Goal: Task Accomplishment & Management: Manage account settings

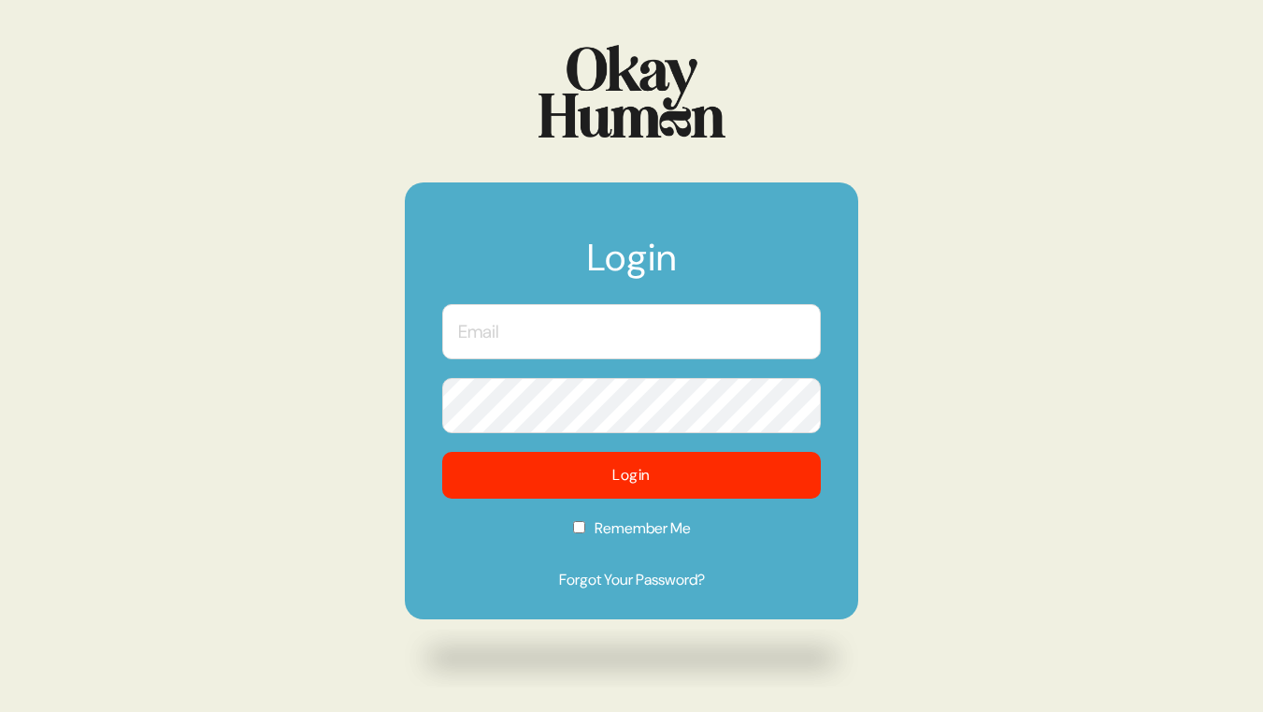
click at [506, 327] on input "text" at bounding box center [631, 331] width 379 height 55
type input "kerry.stranman@moontide.agency"
click at [606, 573] on link "Forgot Your Password?" at bounding box center [631, 580] width 379 height 22
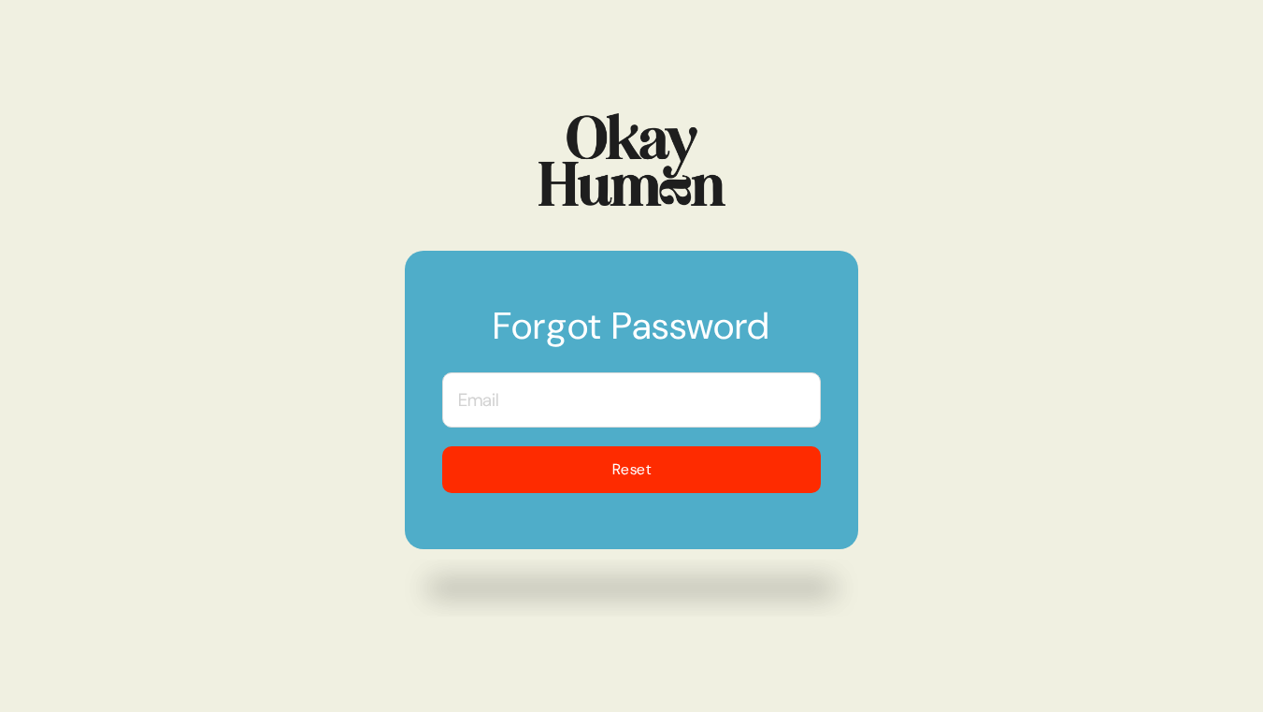
click at [624, 397] on input "text" at bounding box center [631, 399] width 379 height 55
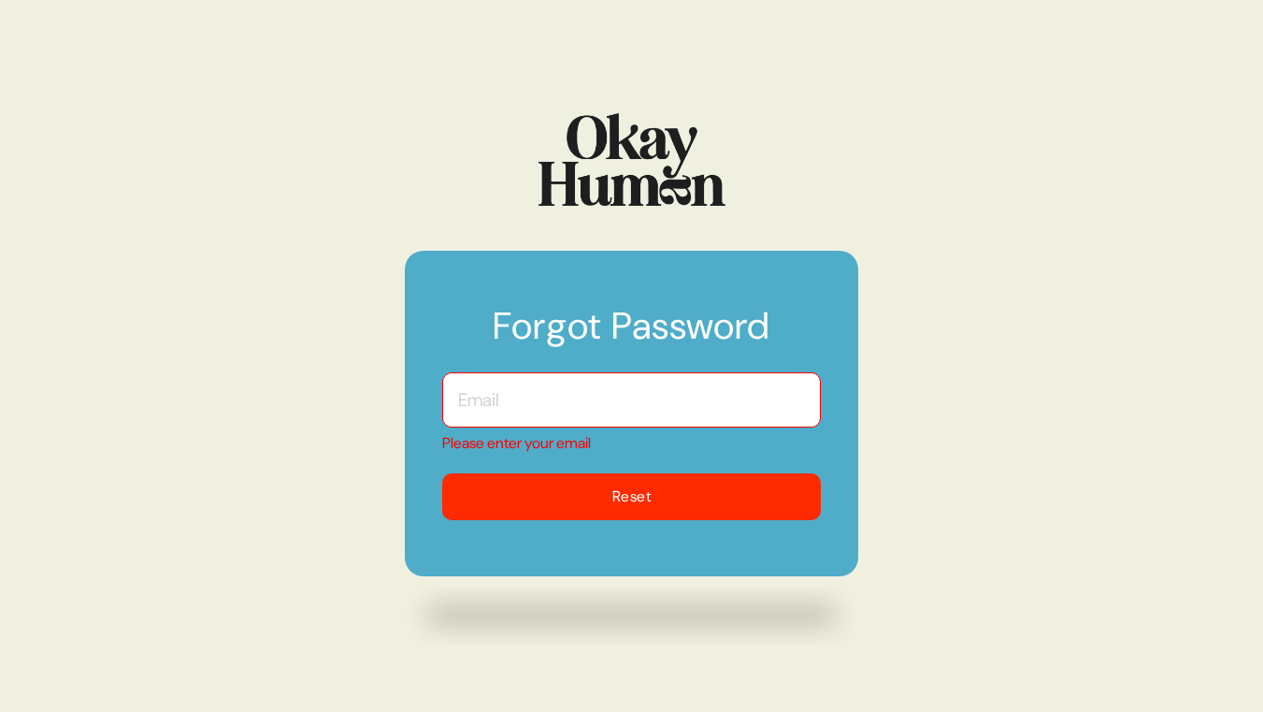
click at [580, 389] on input "text" at bounding box center [631, 399] width 379 height 55
type input "[PERSON_NAME][EMAIL_ADDRESS][PERSON_NAME][DOMAIN_NAME]"
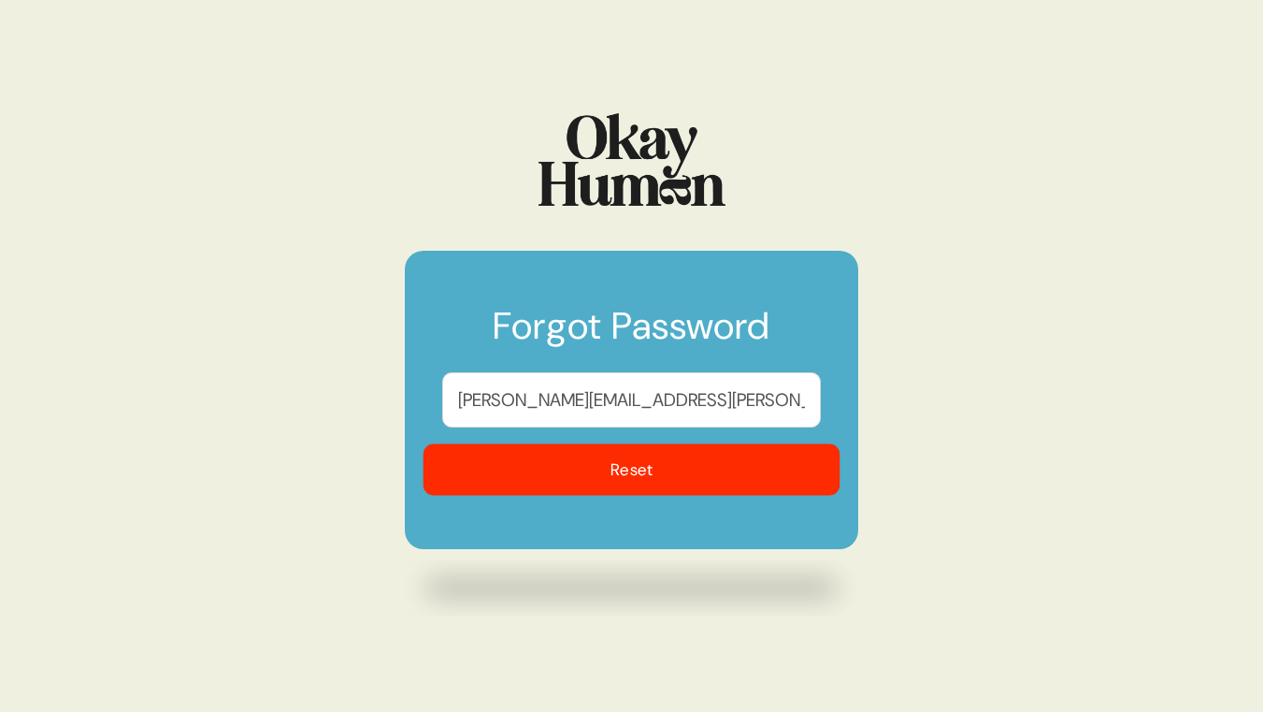
click at [604, 470] on button "Reset" at bounding box center [632, 469] width 417 height 51
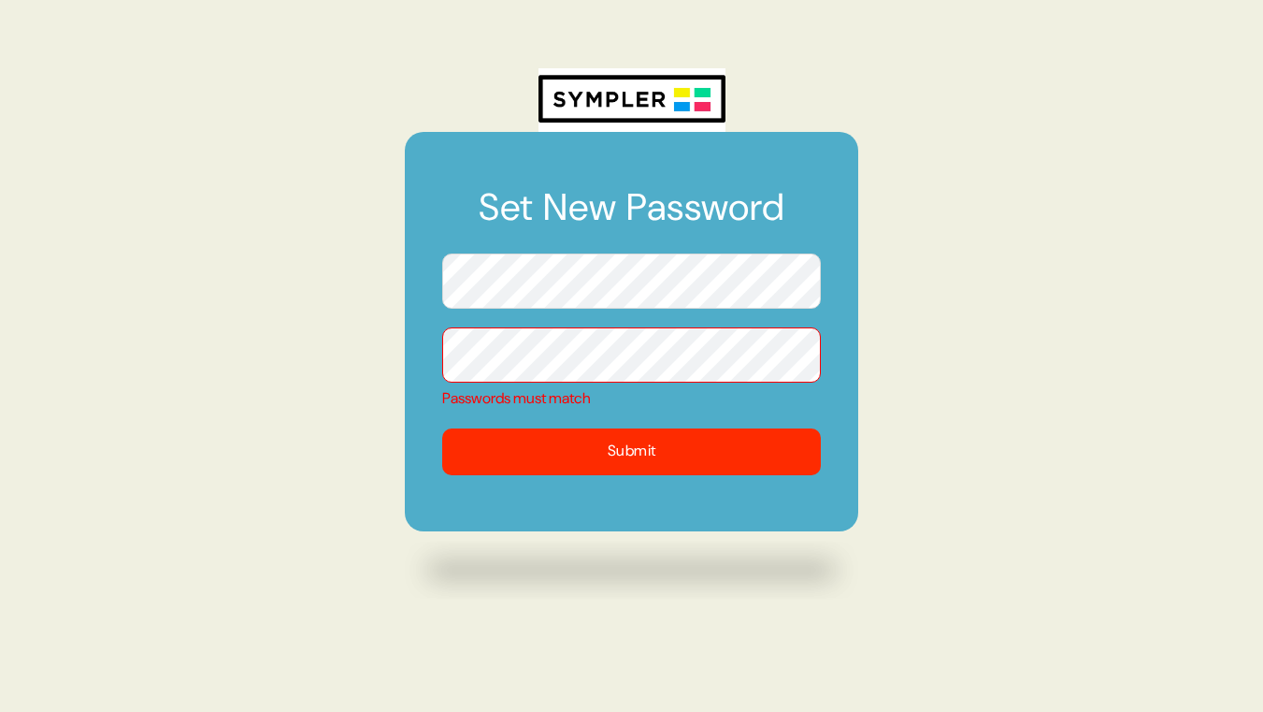
click at [602, 423] on form "Set New Password Passwords must match Submit" at bounding box center [632, 331] width 454 height 399
click at [377, 278] on div "Set New Password Passwords must match Submit" at bounding box center [631, 356] width 1263 height 712
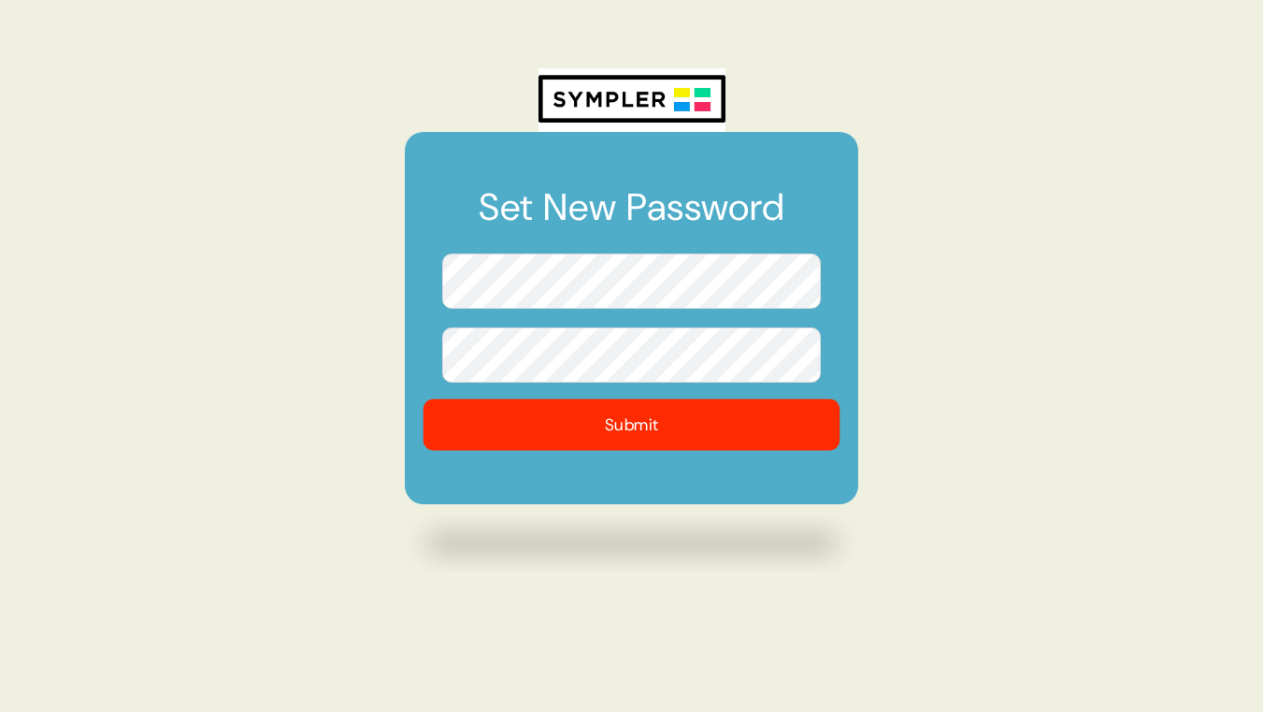
click at [573, 443] on button "Submit" at bounding box center [632, 423] width 417 height 51
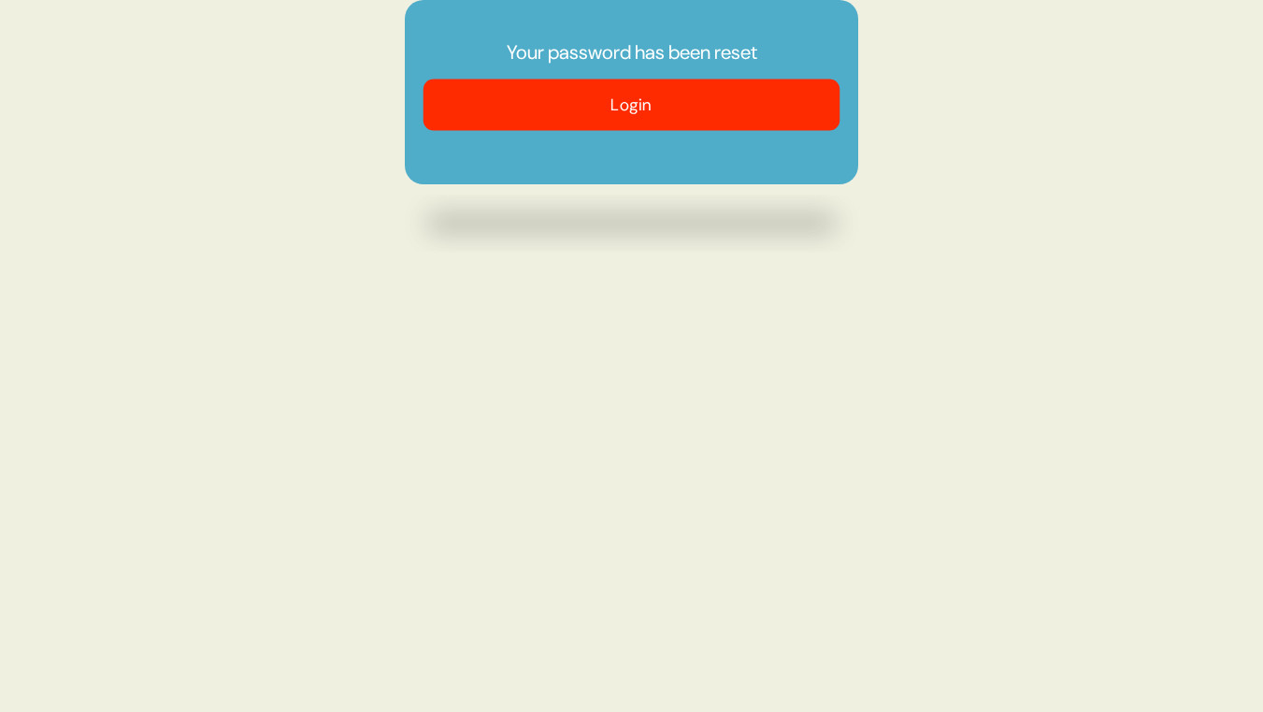
click at [684, 130] on button "Login" at bounding box center [632, 104] width 417 height 51
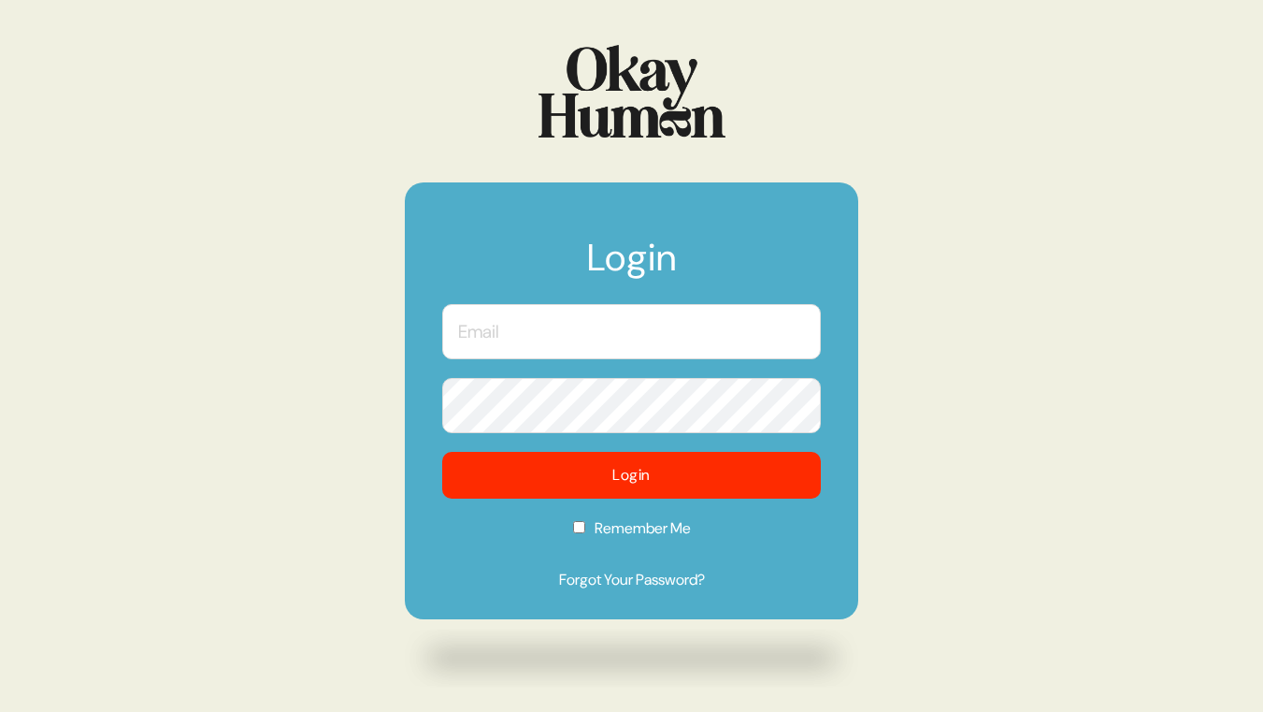
click at [641, 333] on input "text" at bounding box center [631, 331] width 379 height 55
click at [593, 321] on input "text" at bounding box center [631, 331] width 379 height 55
type input "kerry.stranman@moontide.agency"
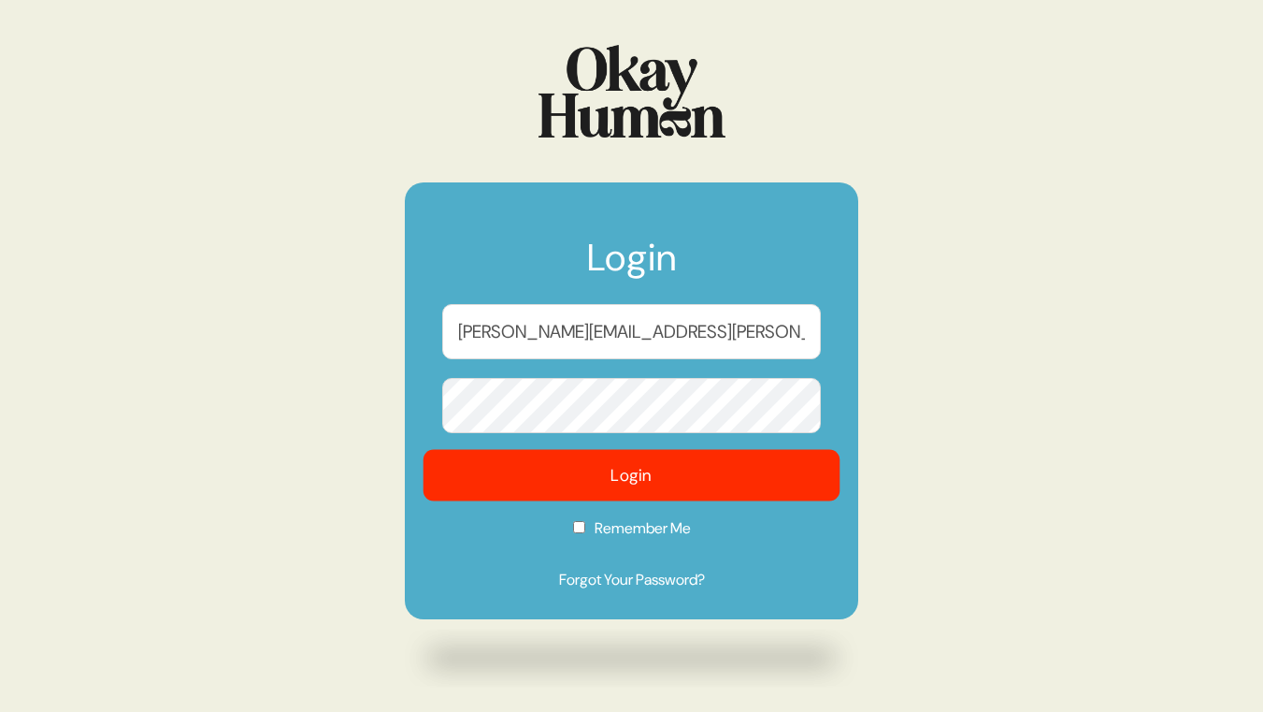
click at [599, 481] on button "Login" at bounding box center [632, 475] width 417 height 51
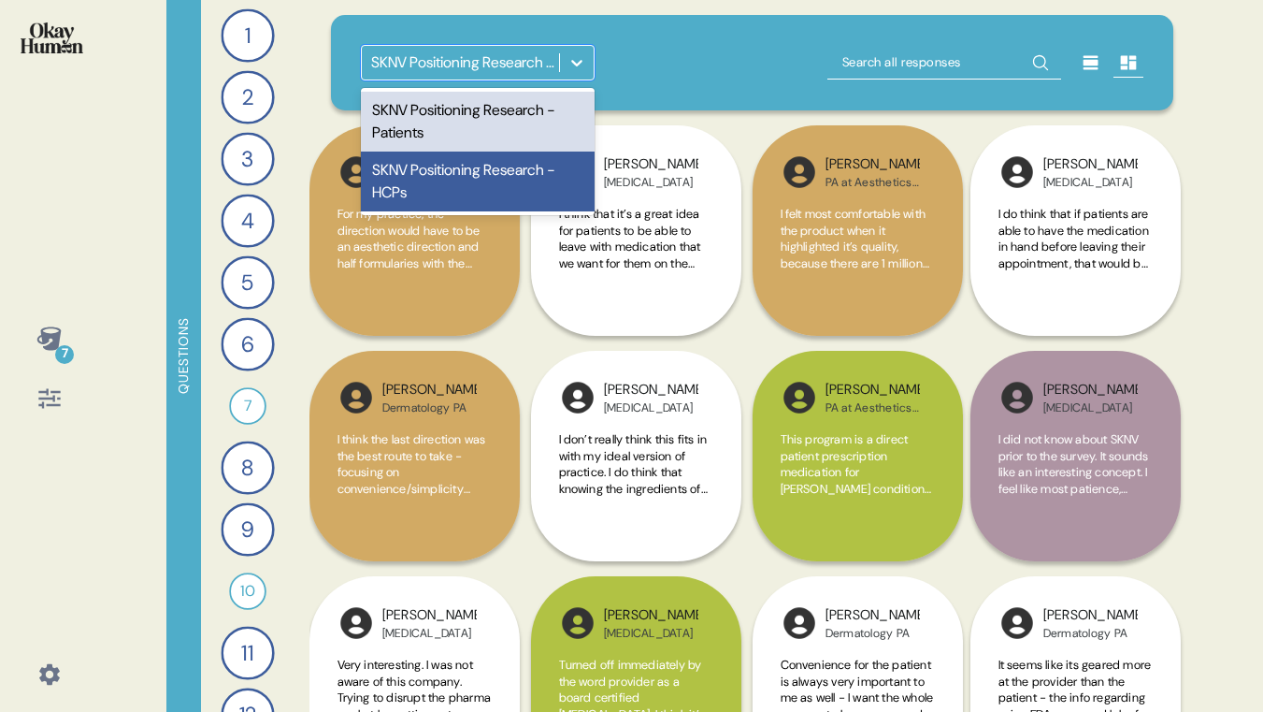
click at [570, 65] on icon at bounding box center [577, 62] width 19 height 19
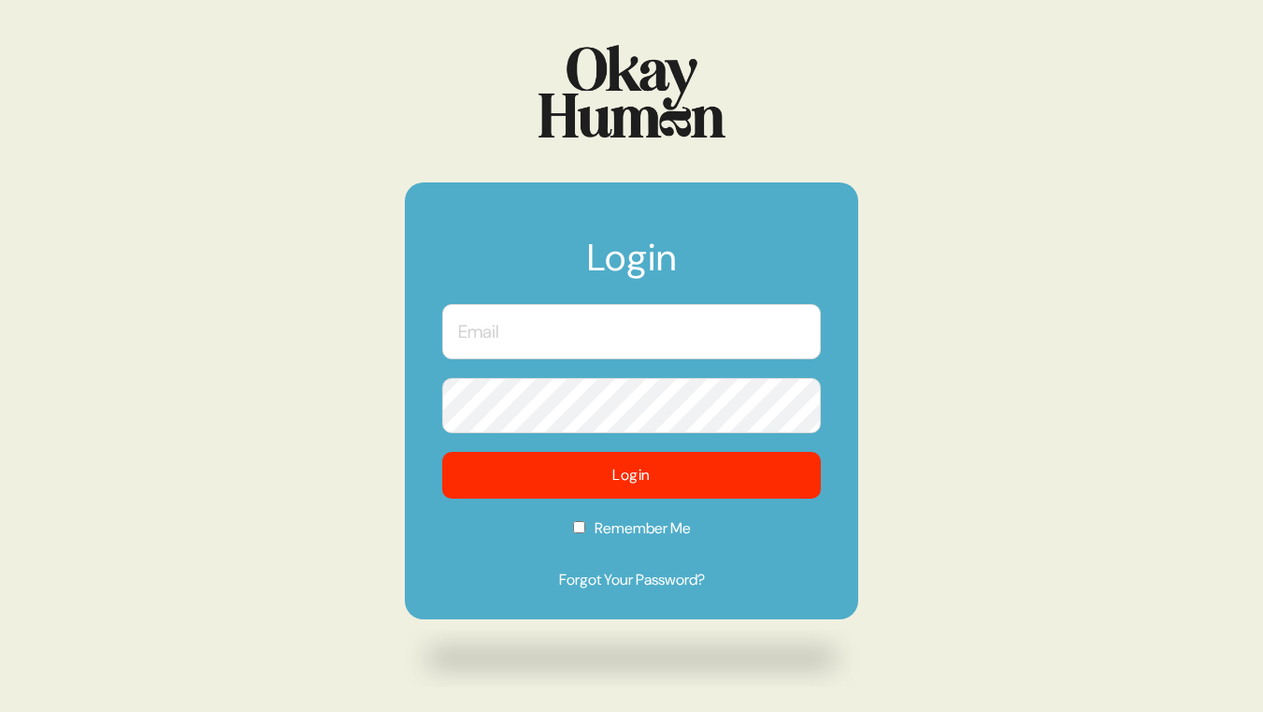
click at [523, 328] on input "text" at bounding box center [631, 331] width 379 height 55
type input "kerry.stranman@moontide.agency"
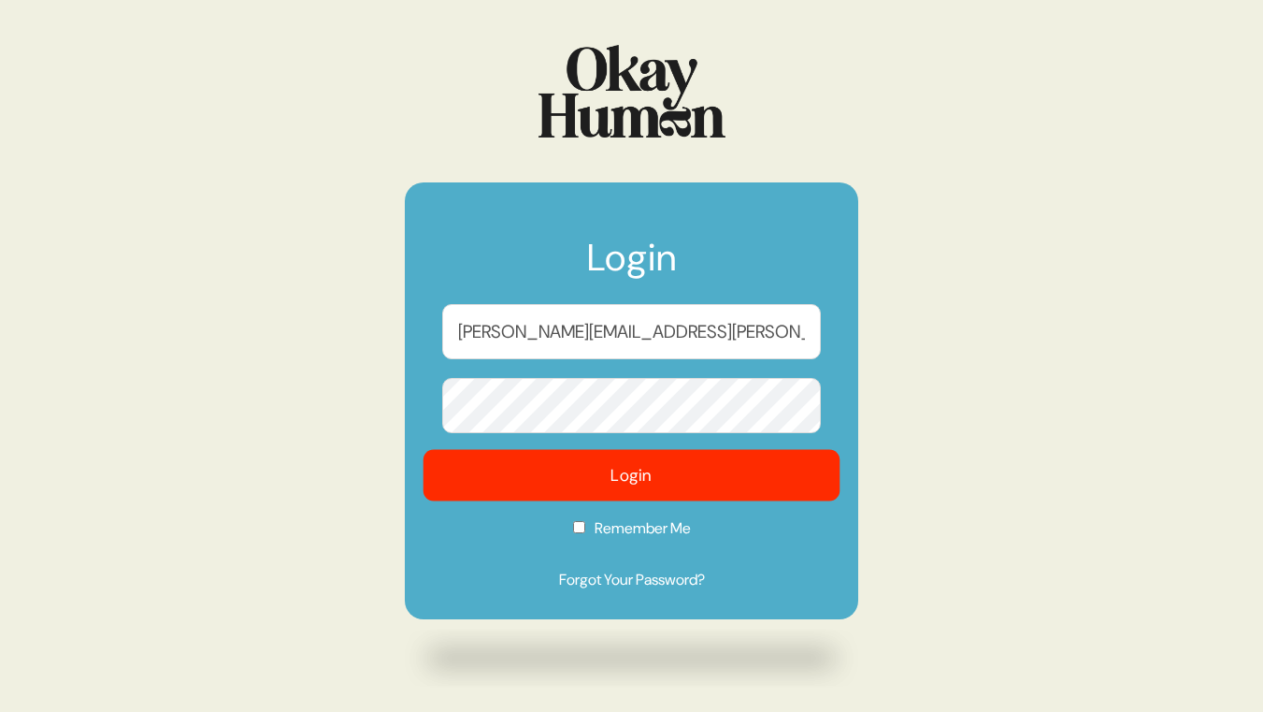
click at [580, 468] on button "Login" at bounding box center [632, 475] width 417 height 51
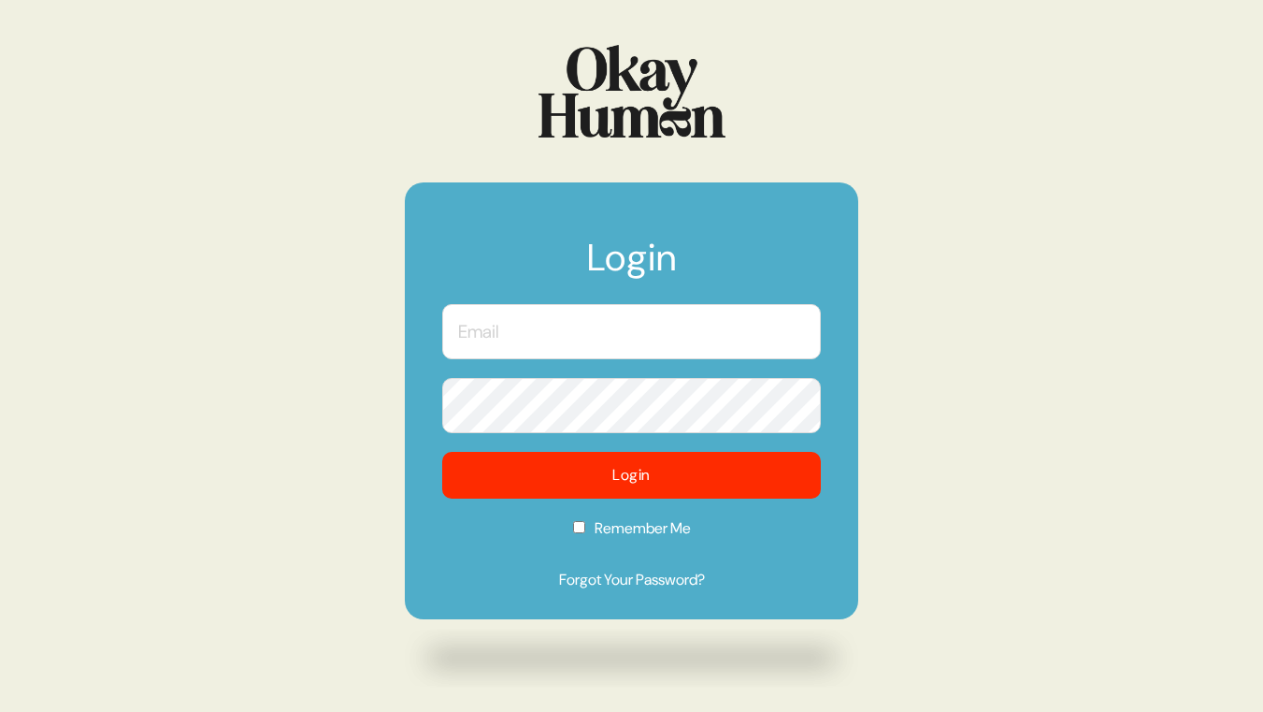
type input "[PERSON_NAME][EMAIL_ADDRESS][PERSON_NAME][DOMAIN_NAME]"
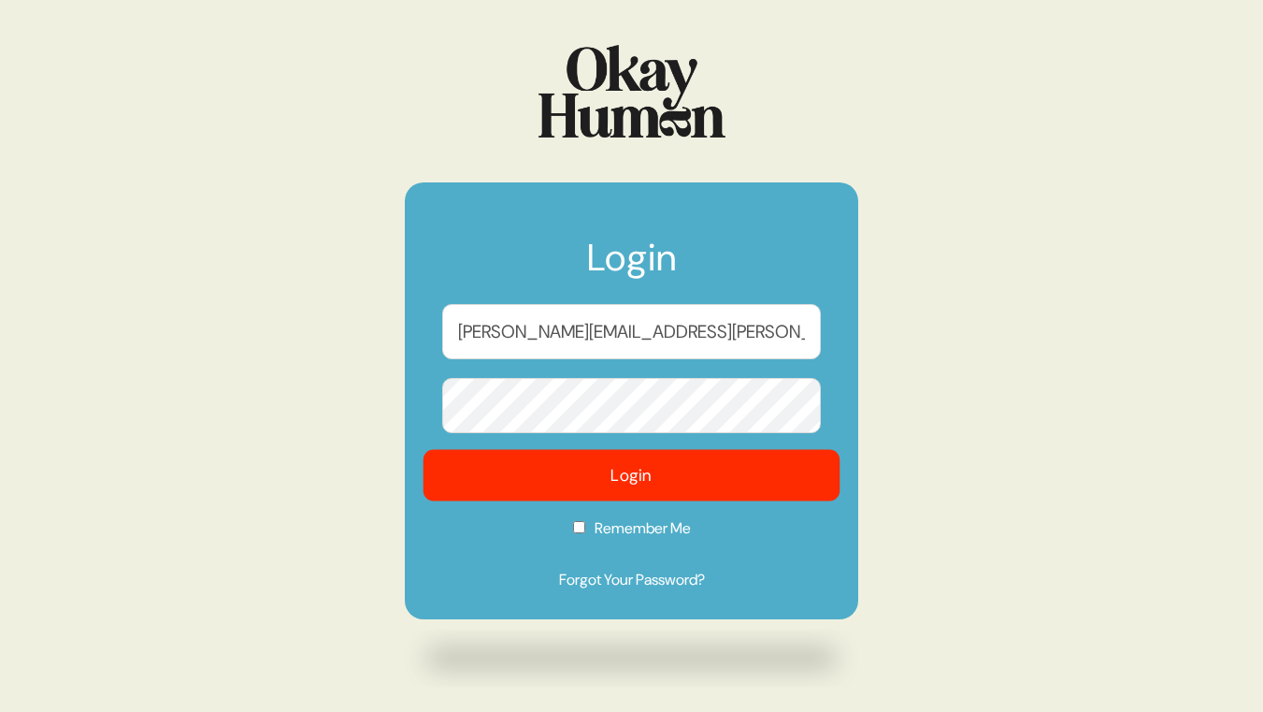
click at [583, 478] on button "Login" at bounding box center [632, 475] width 417 height 51
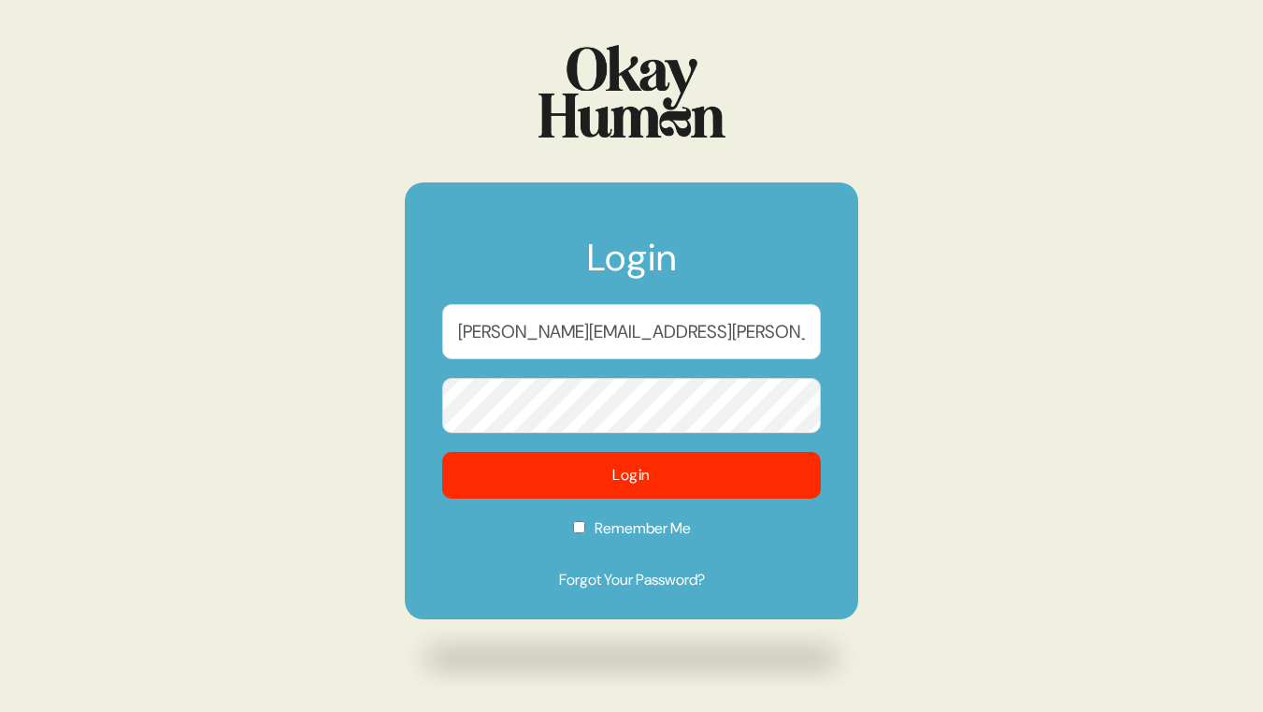
click at [355, 393] on div "Login kerry.stranman@moontide.agency Login Remember Me Forgot Your Password?" at bounding box center [631, 356] width 1263 height 712
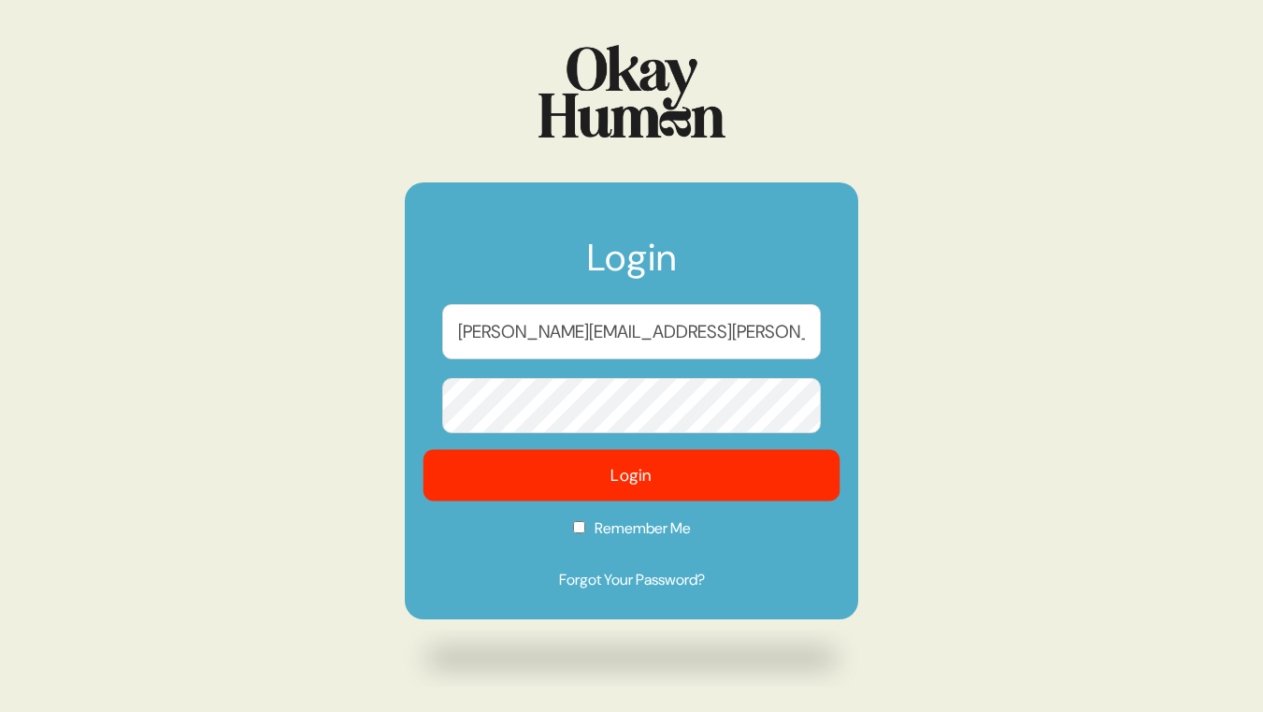
click at [514, 490] on button "Login" at bounding box center [632, 475] width 417 height 51
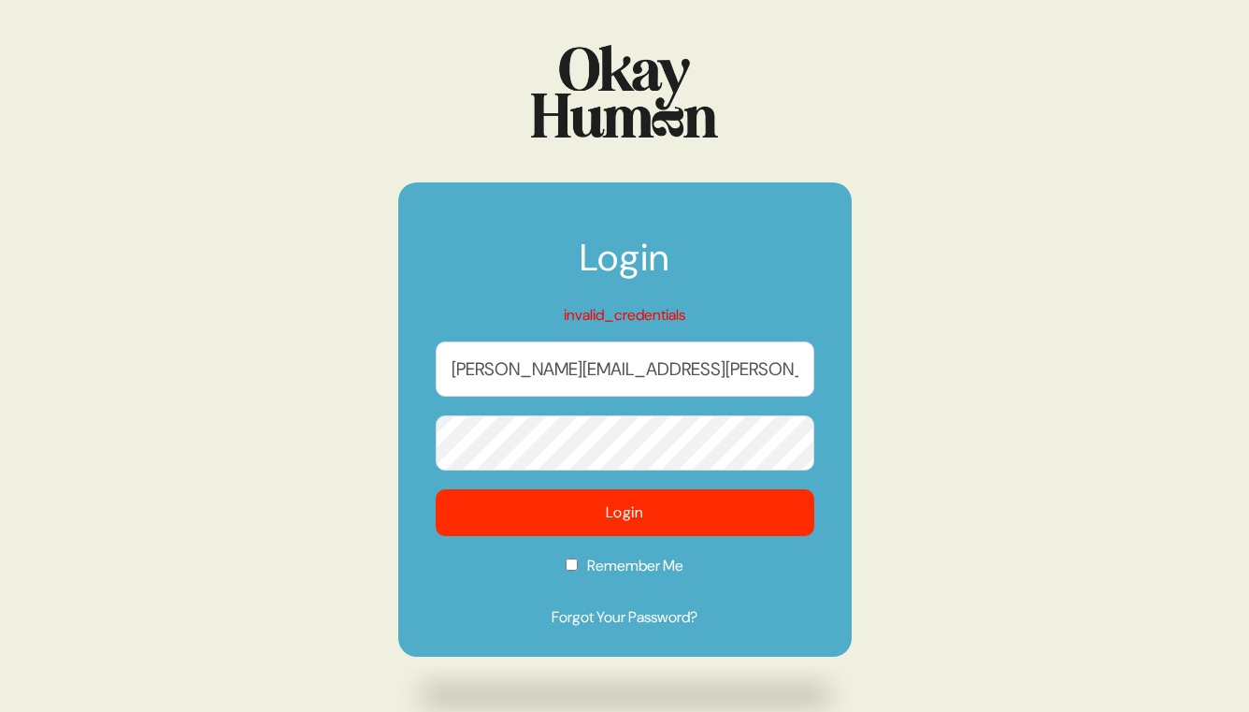
click at [377, 433] on div "Login invalid_credentials kerry.stranman@moontide.agency Login Remember Me Forg…" at bounding box center [624, 356] width 1249 height 712
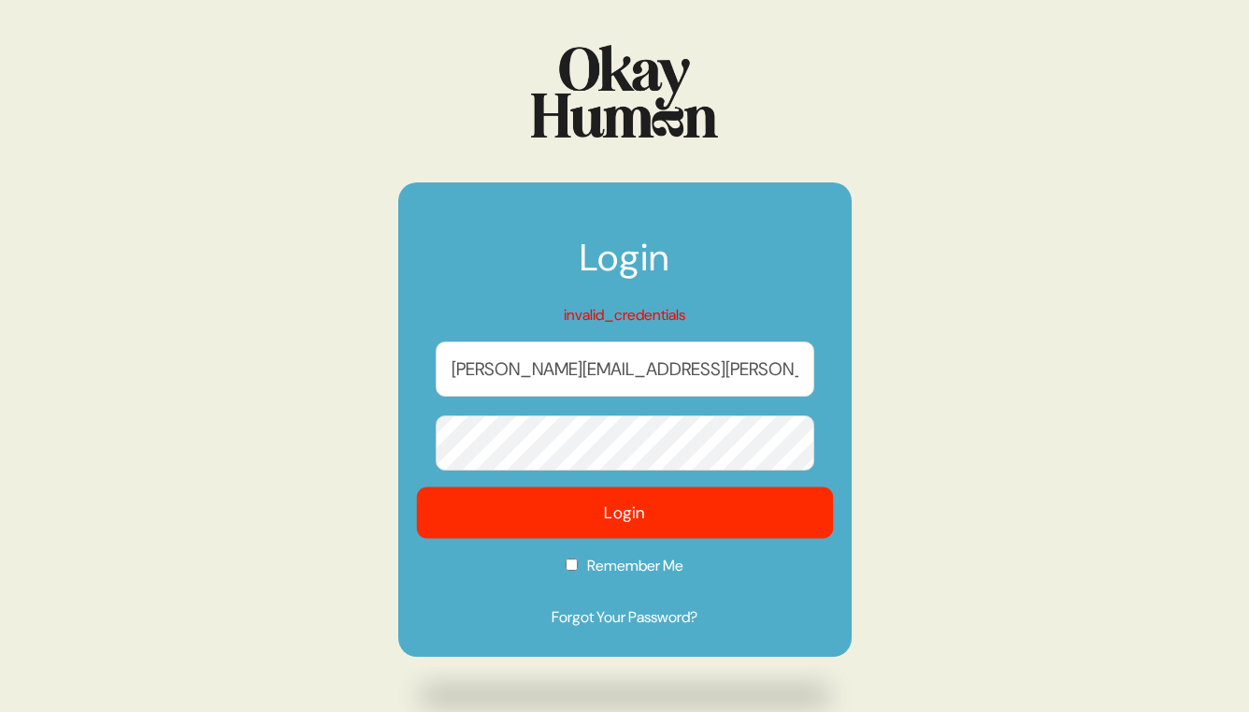
click at [484, 501] on button "Login" at bounding box center [624, 512] width 417 height 51
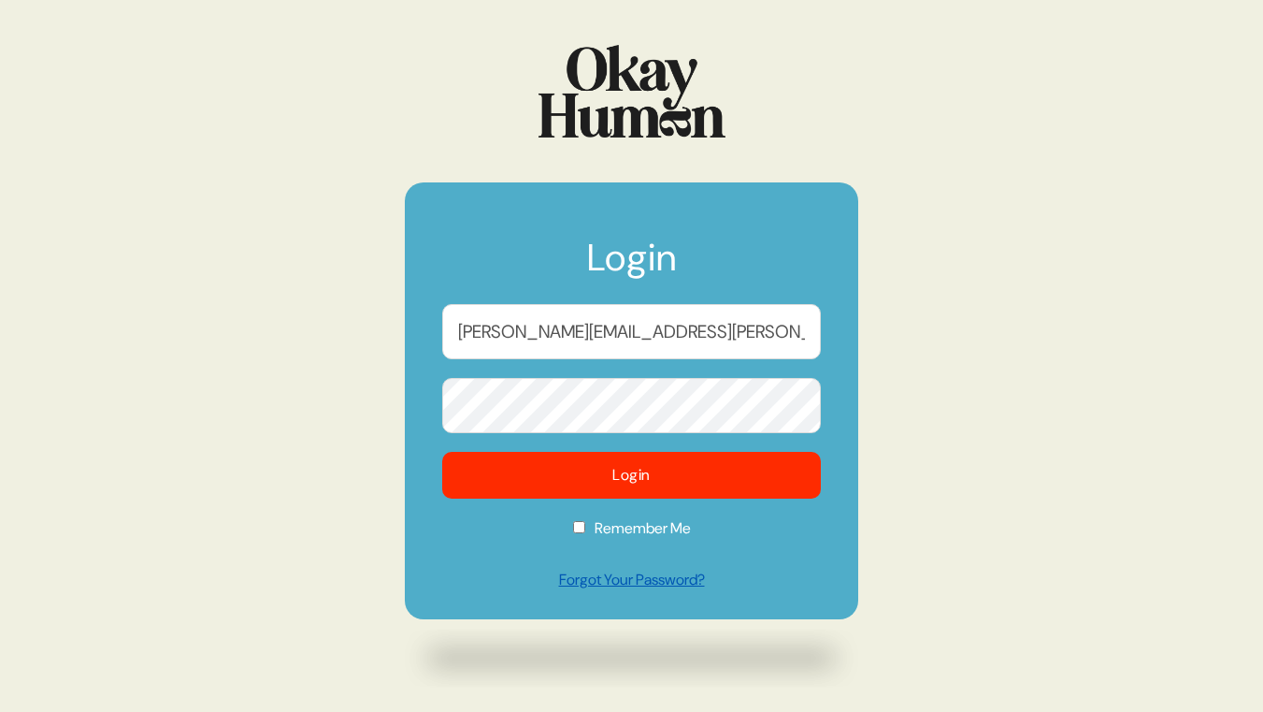
click at [659, 582] on link "Forgot Your Password?" at bounding box center [631, 580] width 379 height 22
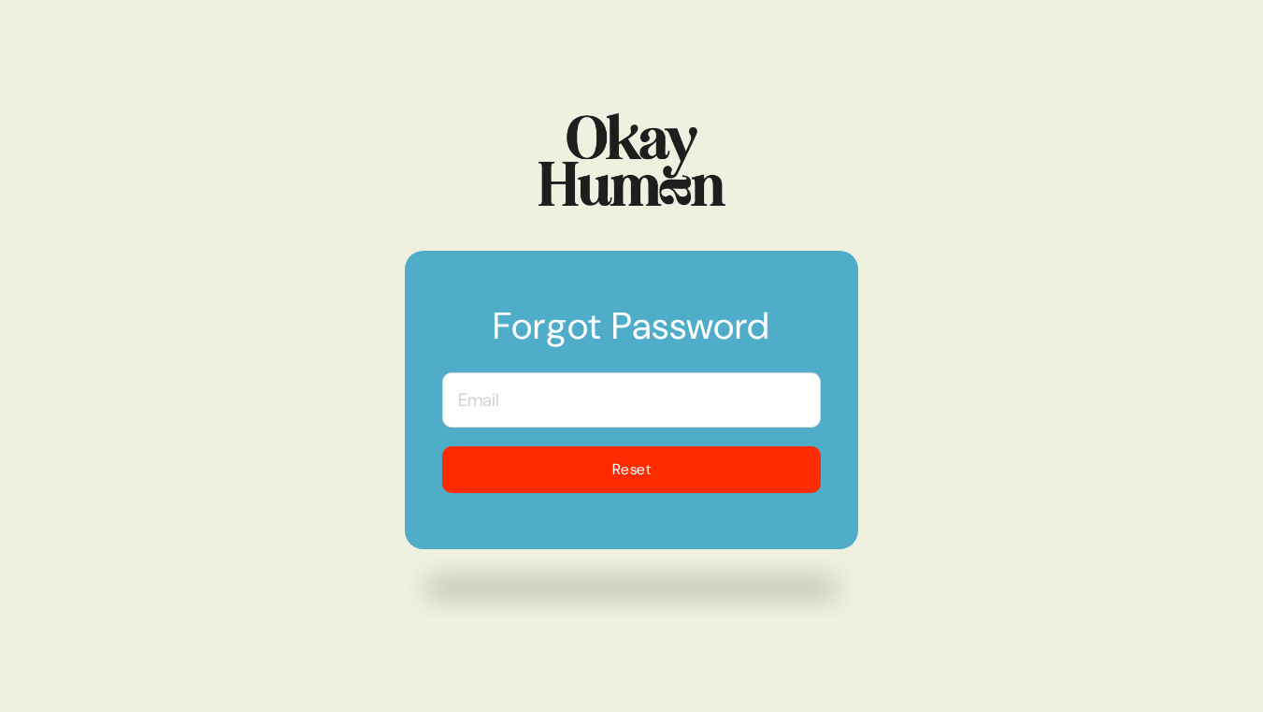
click at [640, 390] on input "text" at bounding box center [631, 399] width 379 height 55
type input "[PERSON_NAME][EMAIL_ADDRESS][PERSON_NAME][DOMAIN_NAME]"
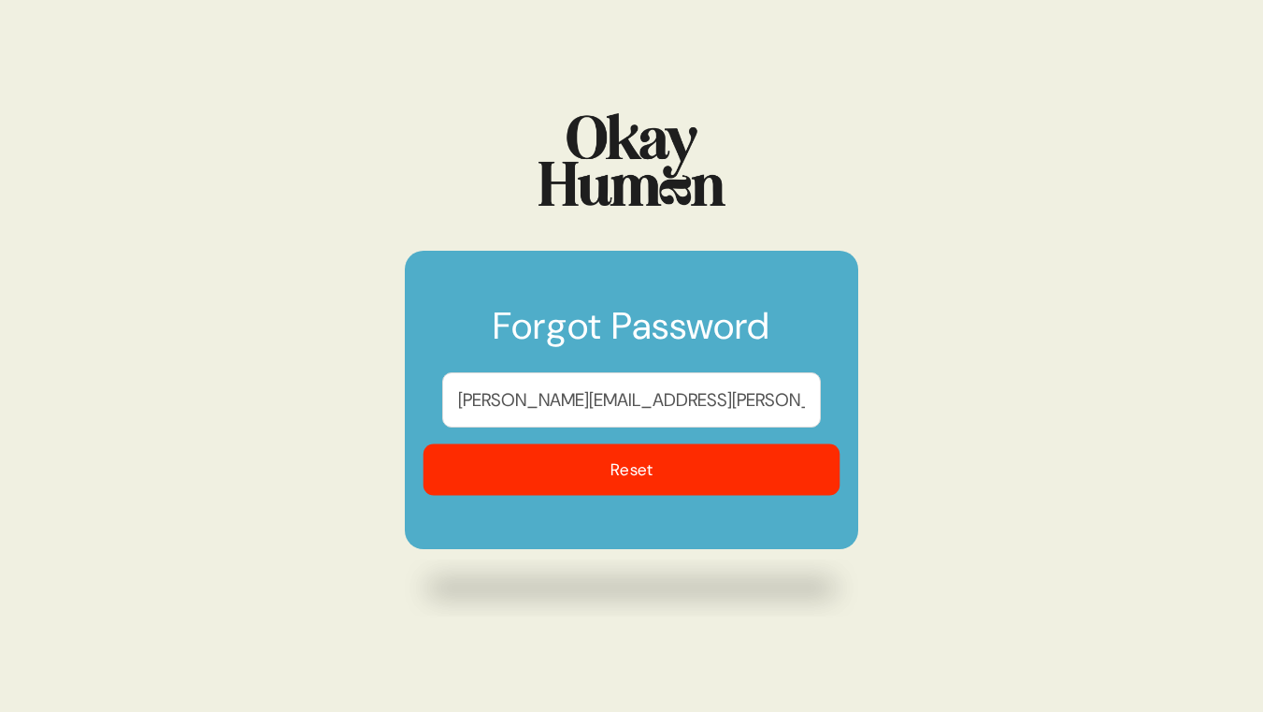
click at [649, 462] on button "Reset" at bounding box center [632, 469] width 417 height 51
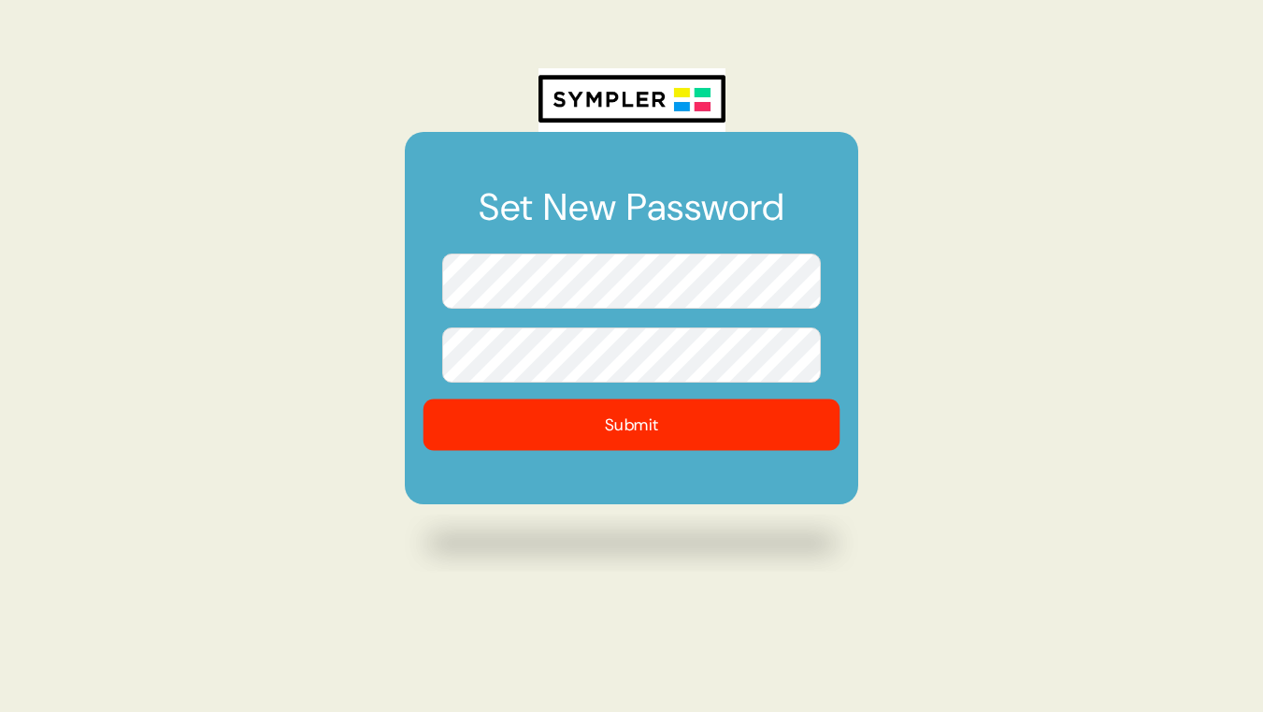
click at [478, 409] on button "Submit" at bounding box center [632, 423] width 417 height 51
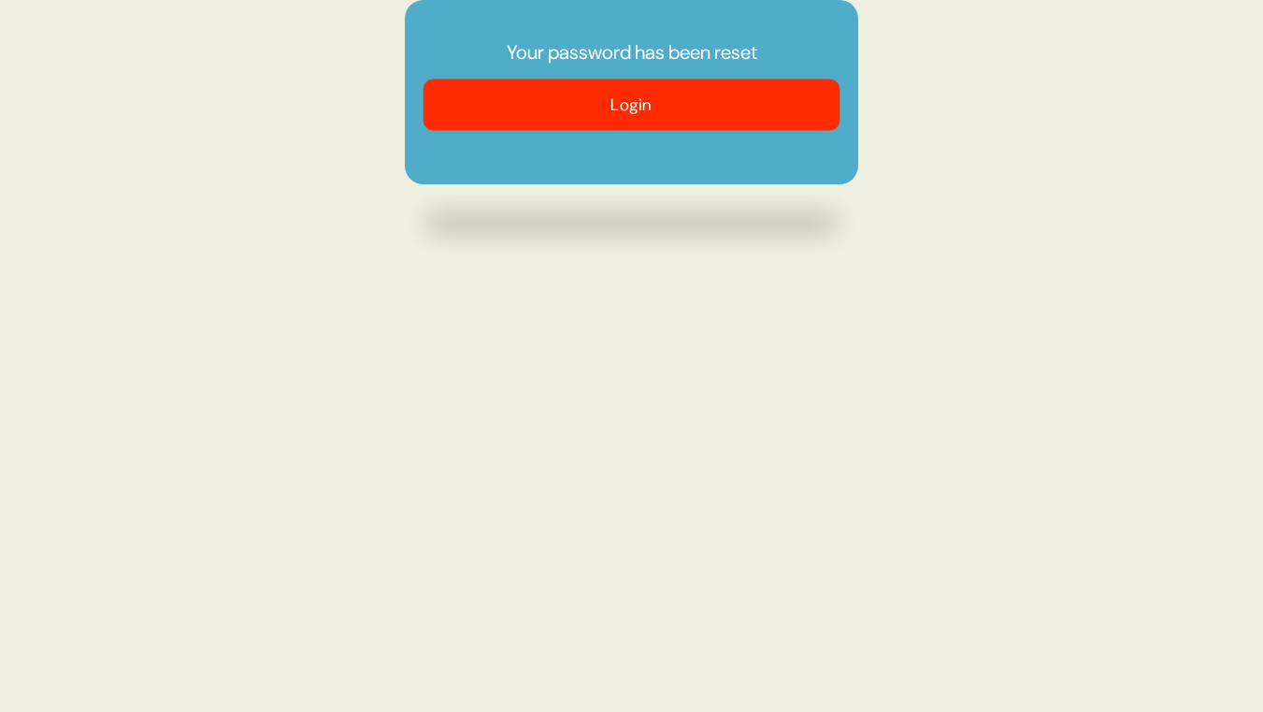
click at [557, 98] on button "Login" at bounding box center [632, 104] width 417 height 51
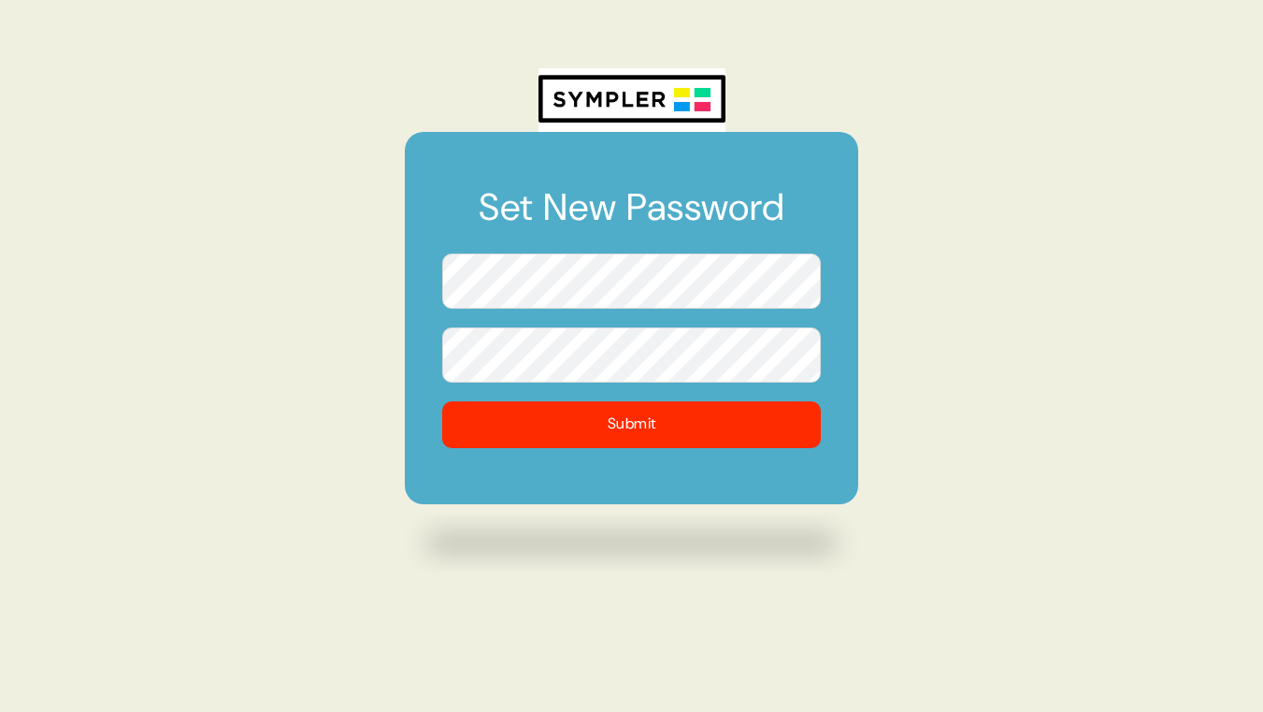
click at [430, 288] on form "Set New Password Submit" at bounding box center [632, 318] width 454 height 372
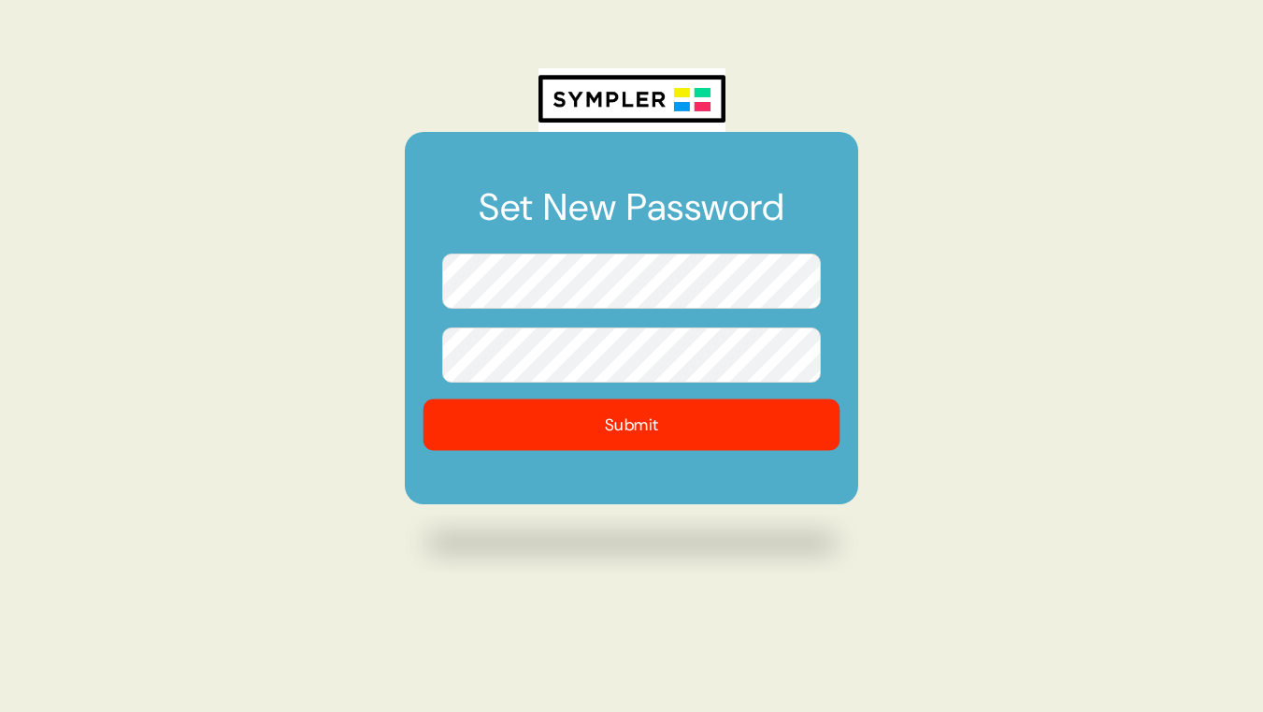
click at [671, 434] on button "Submit" at bounding box center [632, 423] width 417 height 51
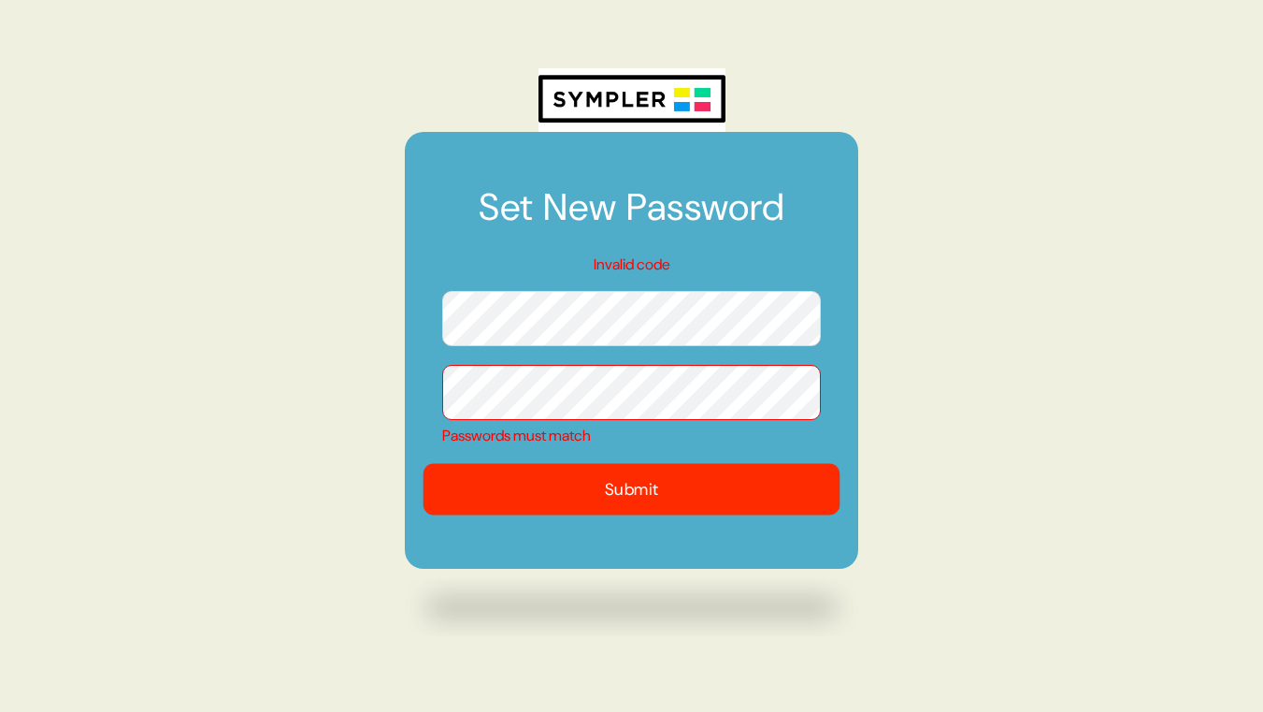
click at [617, 496] on button "Submit" at bounding box center [632, 488] width 417 height 51
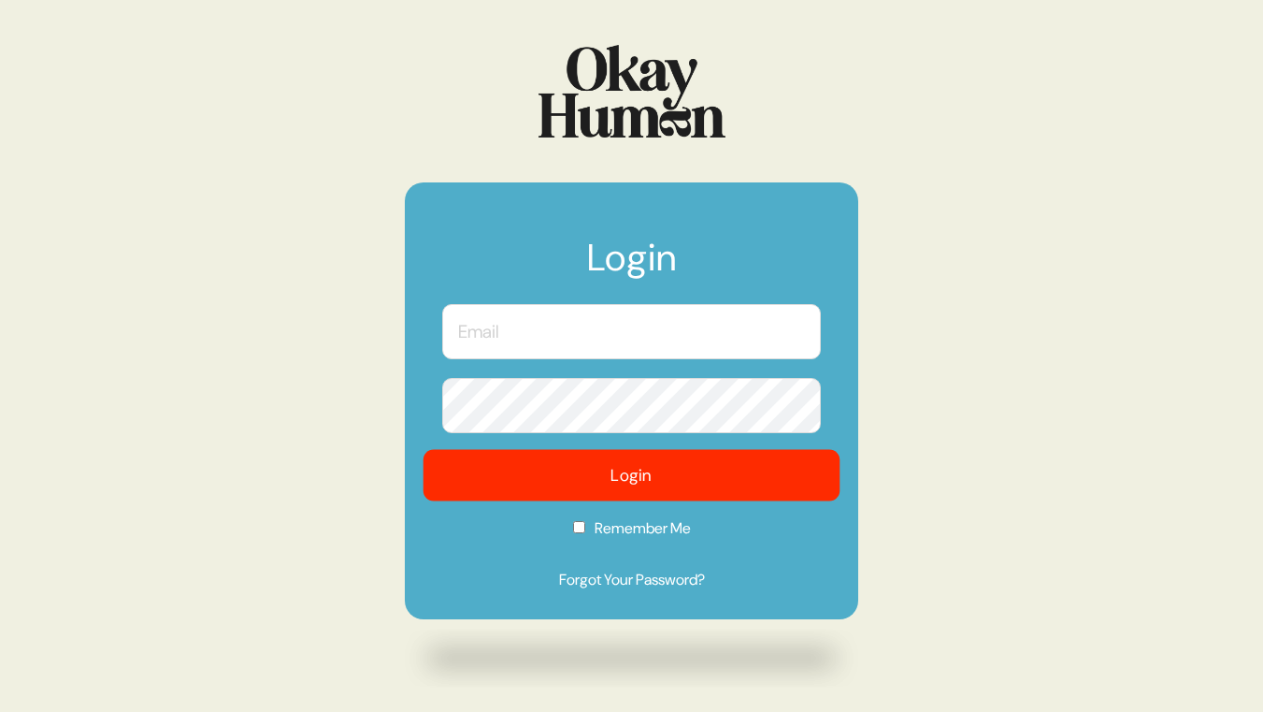
type input "kerry.stranman@moontide.agency"
click at [640, 469] on button "Login" at bounding box center [632, 475] width 417 height 51
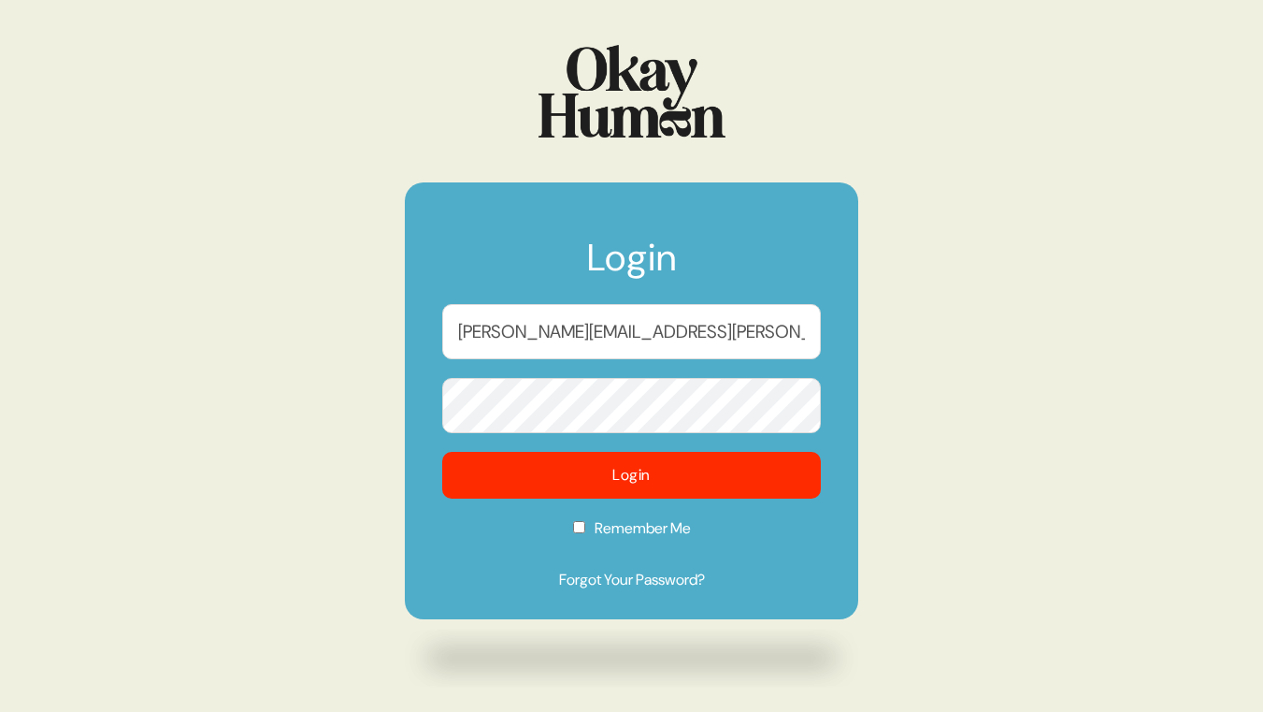
click at [427, 416] on form "Login kerry.stranman@moontide.agency Login Remember Me Forgot Your Password?" at bounding box center [632, 400] width 454 height 437
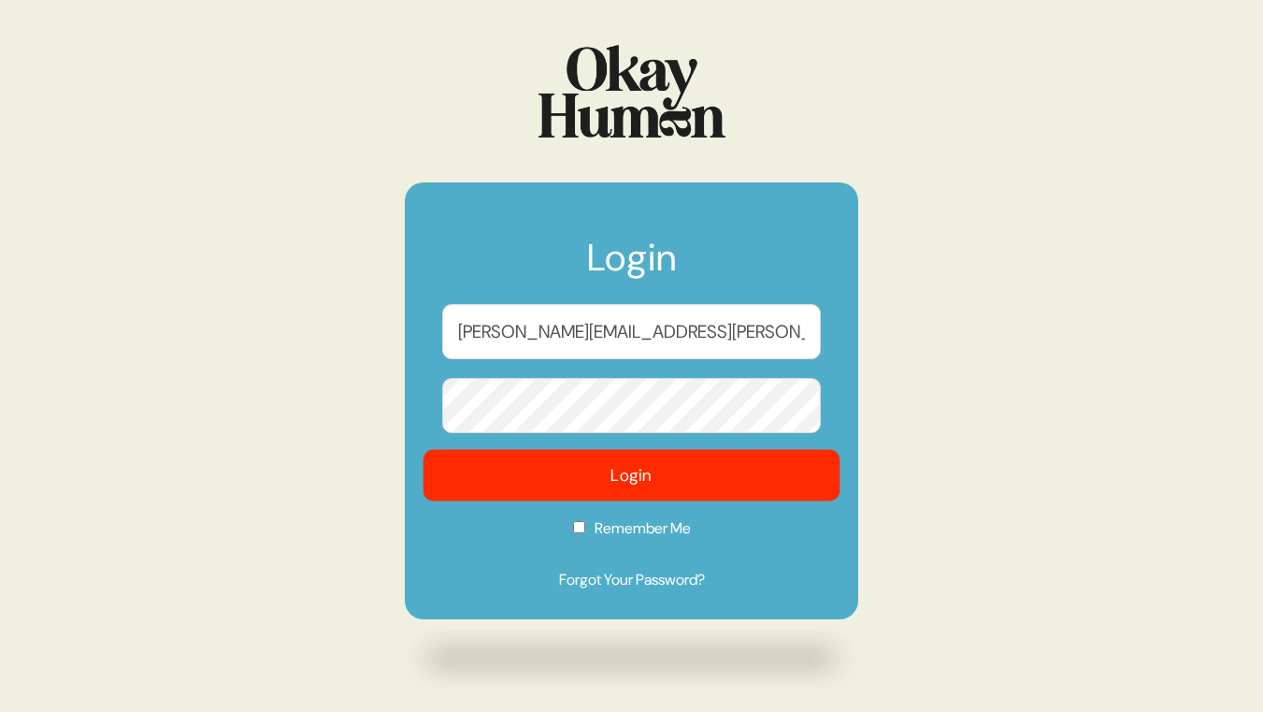
click at [473, 481] on button "Login" at bounding box center [632, 475] width 417 height 51
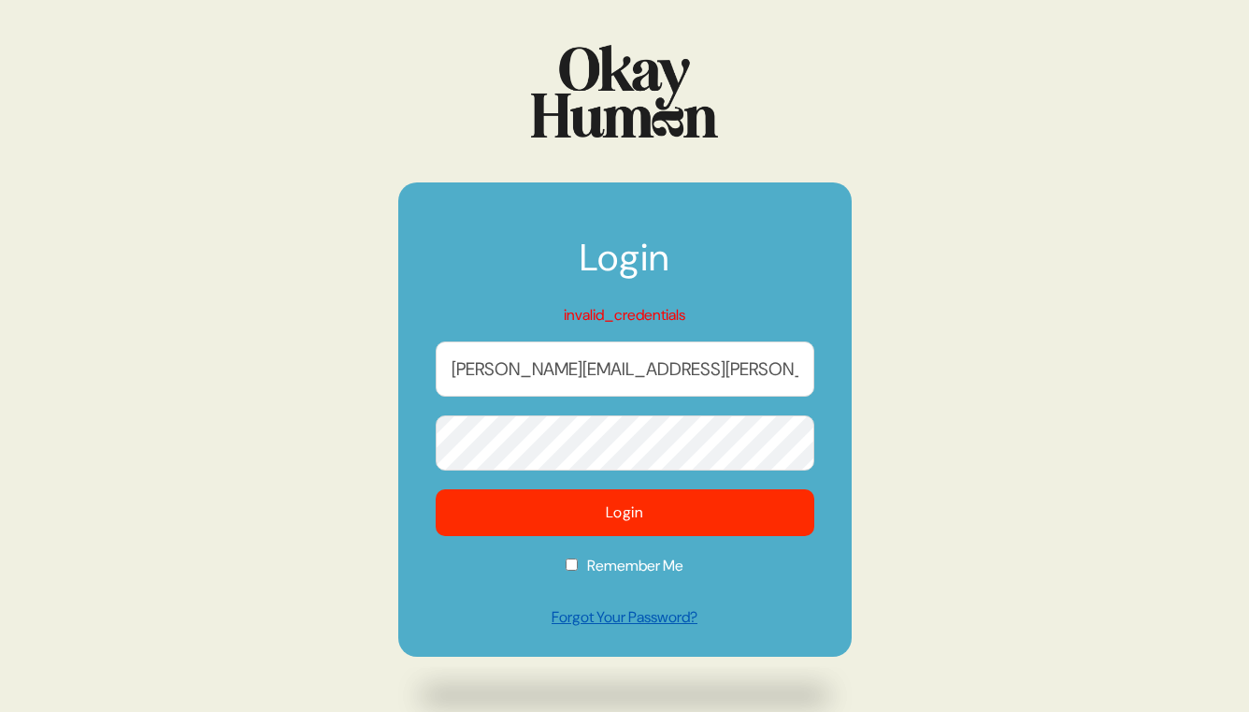
click at [616, 627] on link "Forgot Your Password?" at bounding box center [625, 617] width 379 height 22
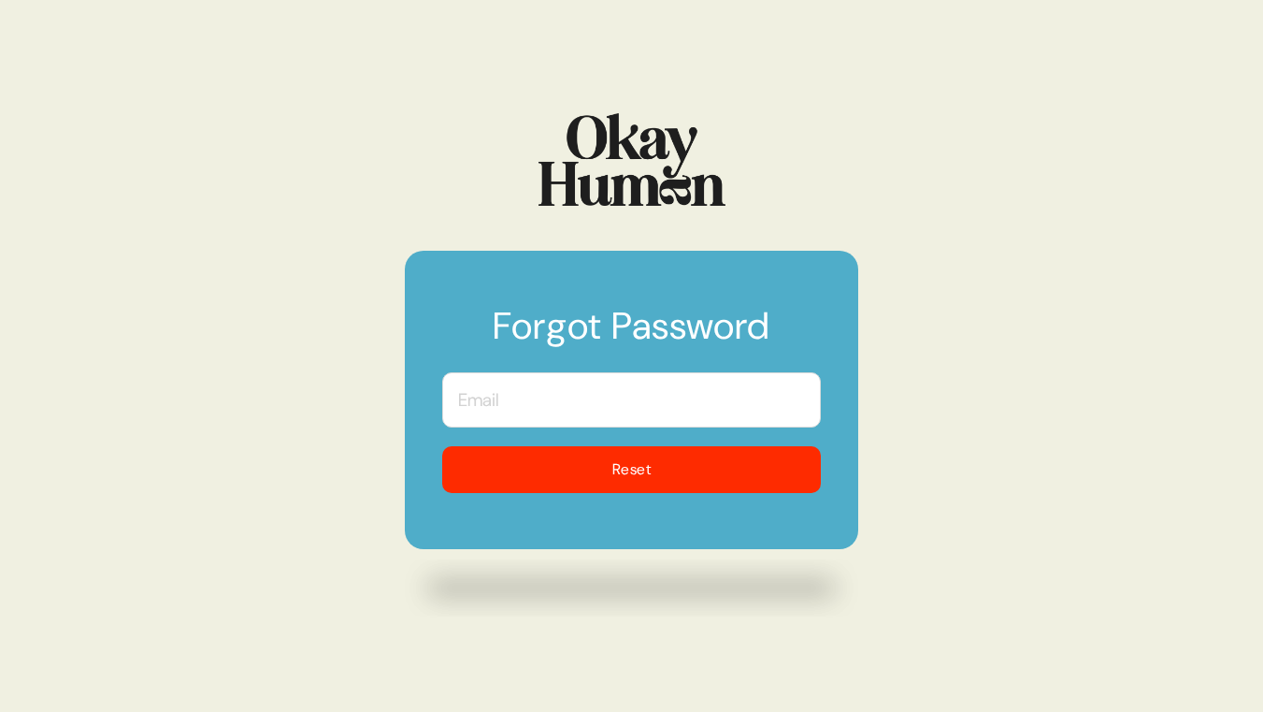
click at [527, 393] on input "text" at bounding box center [631, 399] width 379 height 55
type input "[PERSON_NAME][EMAIL_ADDRESS][PERSON_NAME][DOMAIN_NAME]"
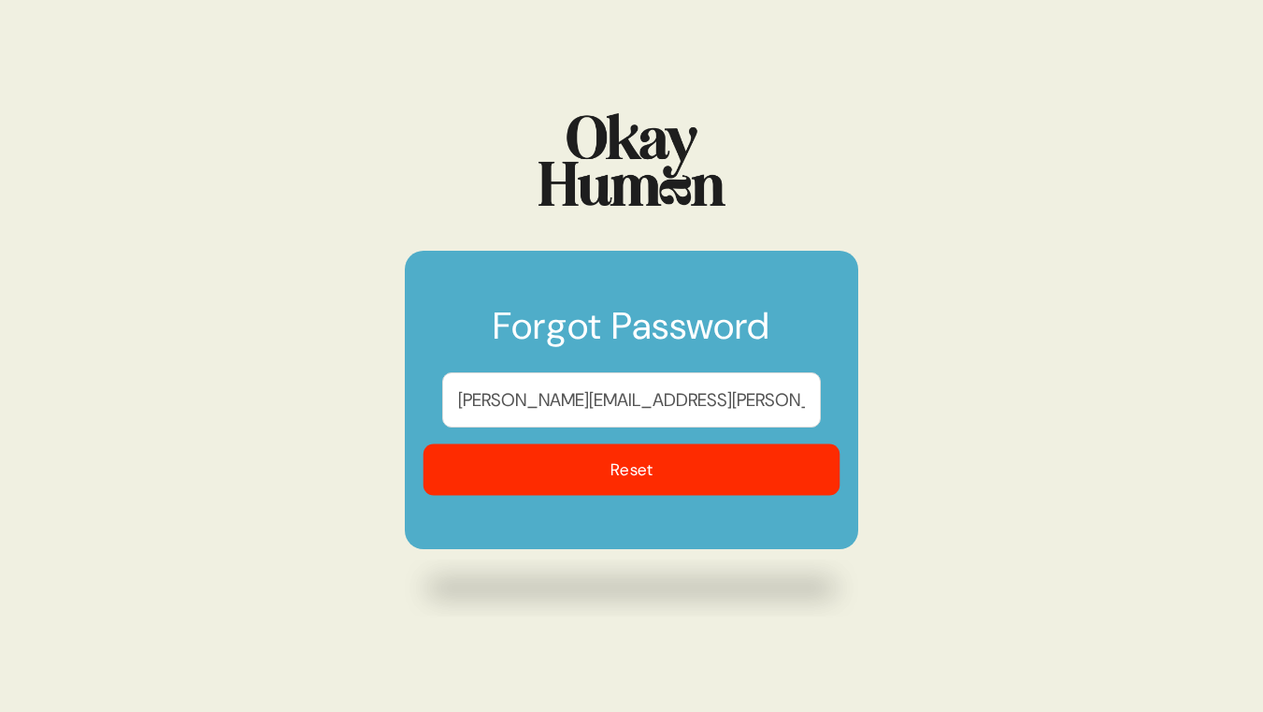
click at [606, 467] on button "Reset" at bounding box center [632, 469] width 417 height 51
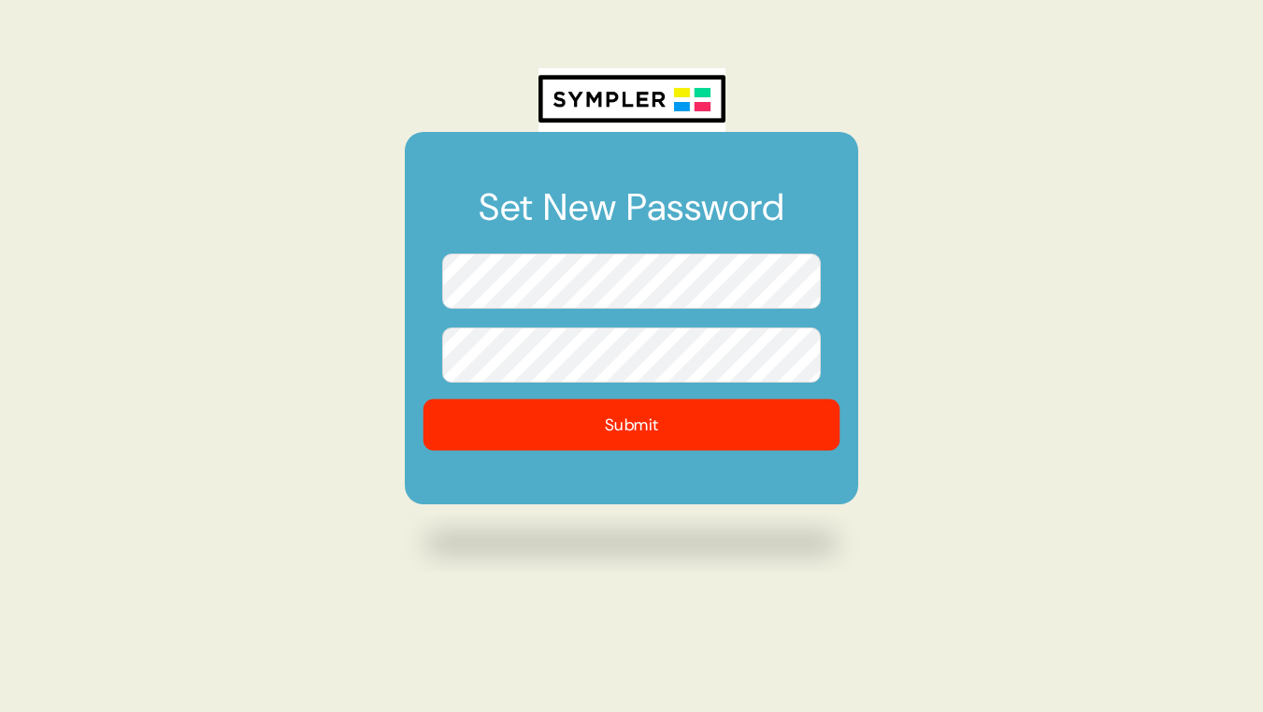
click at [500, 416] on button "Submit" at bounding box center [632, 423] width 417 height 51
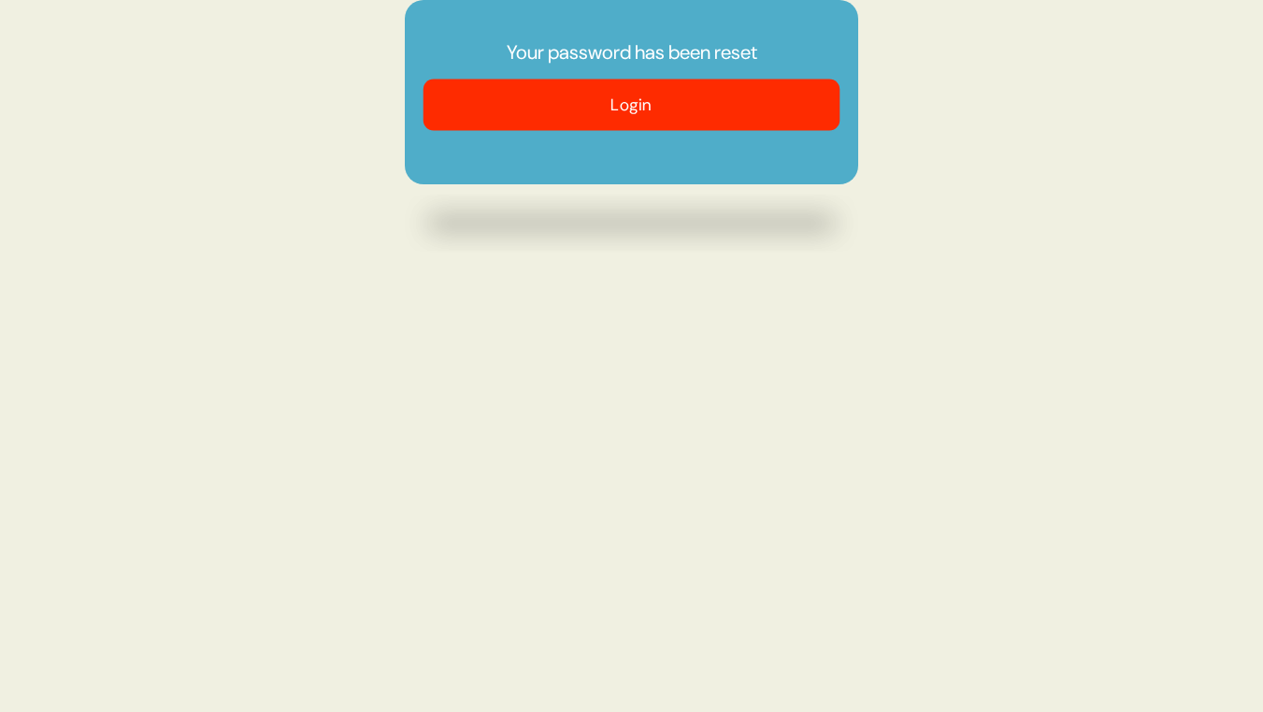
click at [640, 100] on button "Login" at bounding box center [632, 104] width 417 height 51
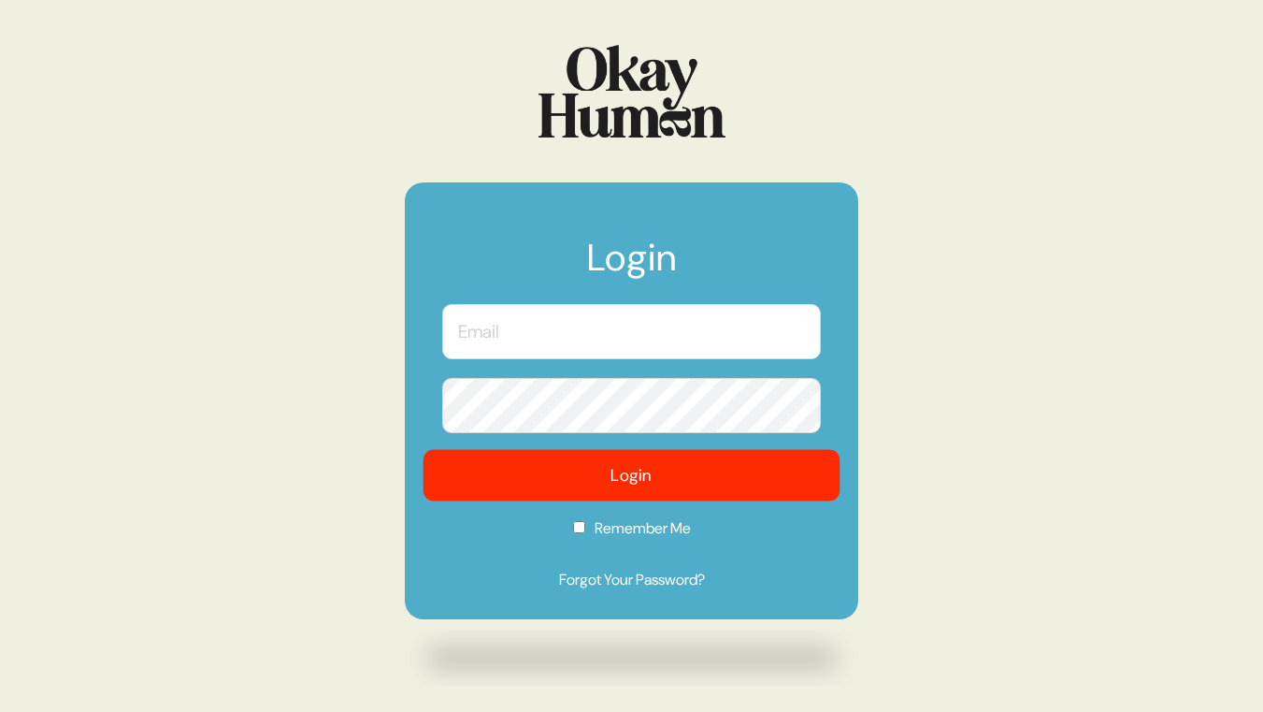
type input "[PERSON_NAME][EMAIL_ADDRESS][PERSON_NAME][DOMAIN_NAME]"
click at [589, 475] on button "Login" at bounding box center [632, 475] width 417 height 51
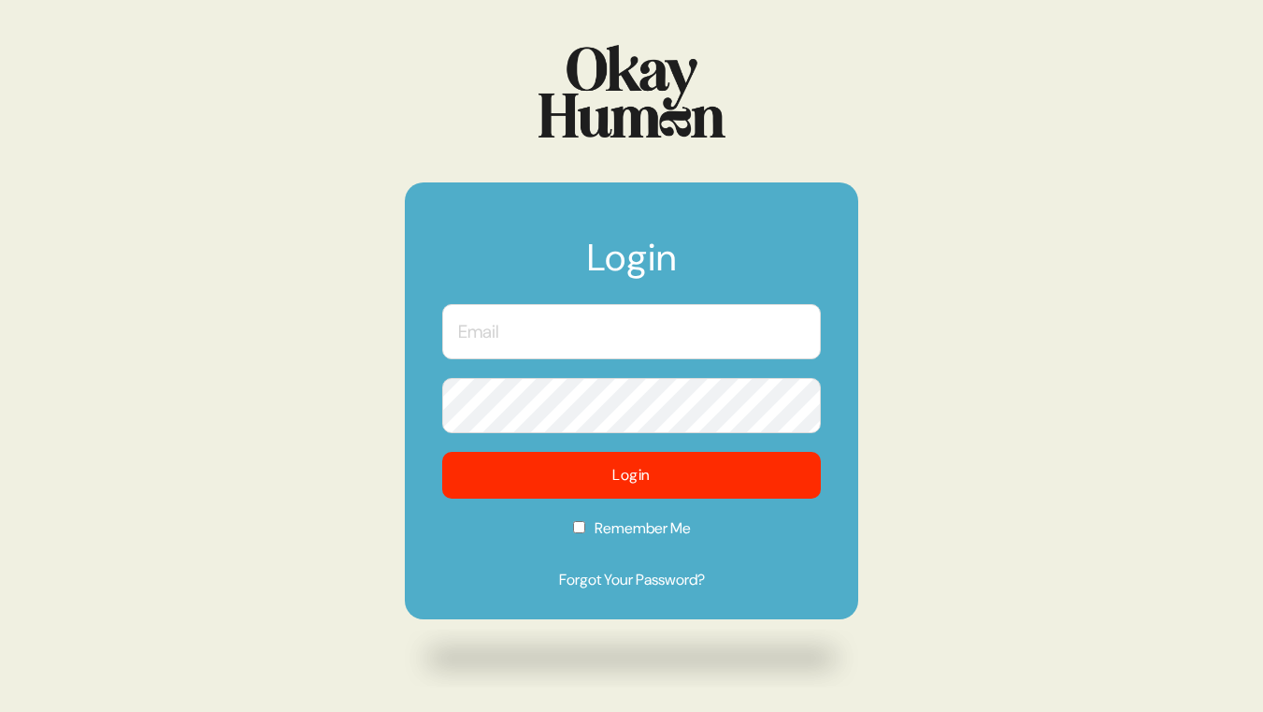
type input "[PERSON_NAME][EMAIL_ADDRESS][PERSON_NAME][DOMAIN_NAME]"
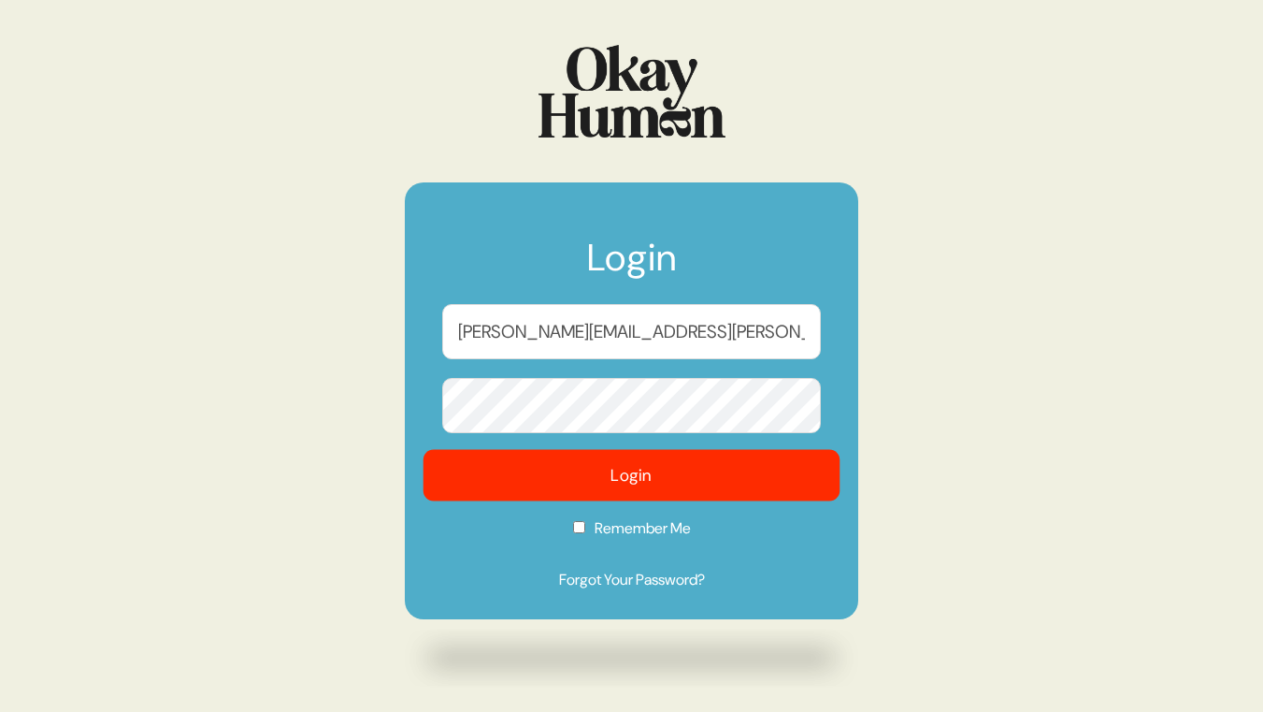
click at [685, 473] on button "Login" at bounding box center [632, 475] width 417 height 51
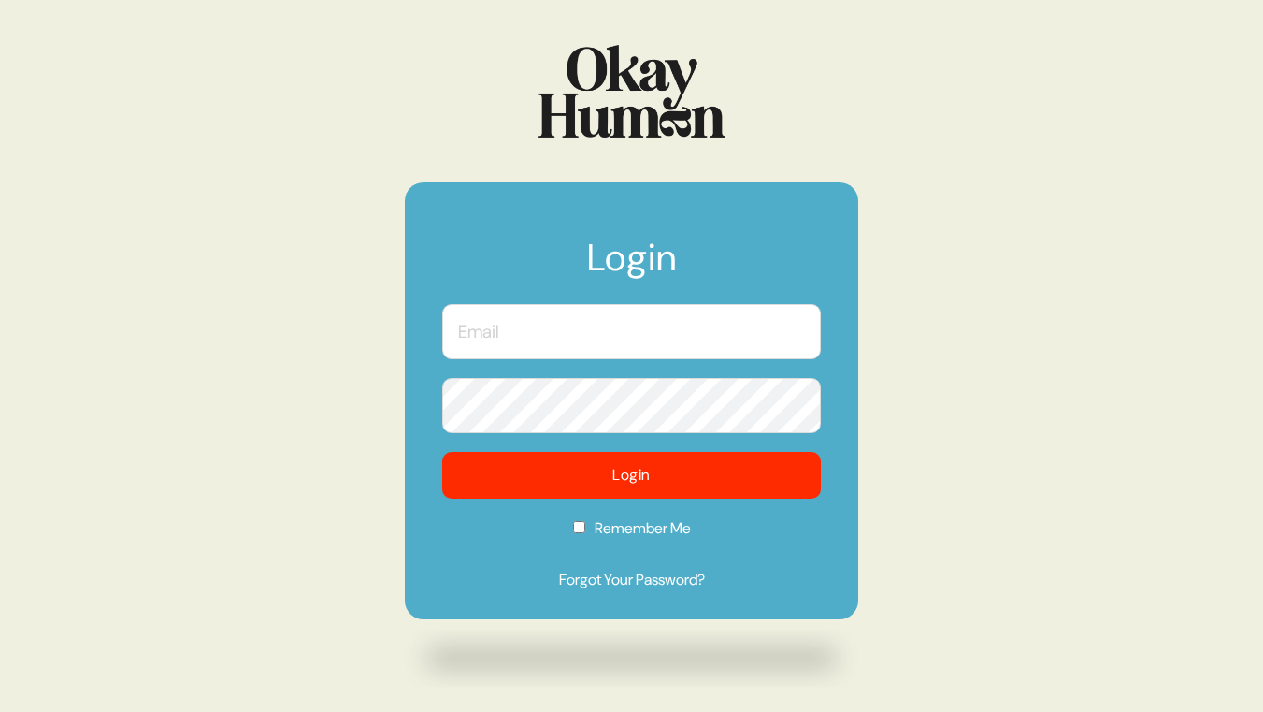
type input "[PERSON_NAME][EMAIL_ADDRESS][PERSON_NAME][DOMAIN_NAME]"
